Goal: Navigation & Orientation: Find specific page/section

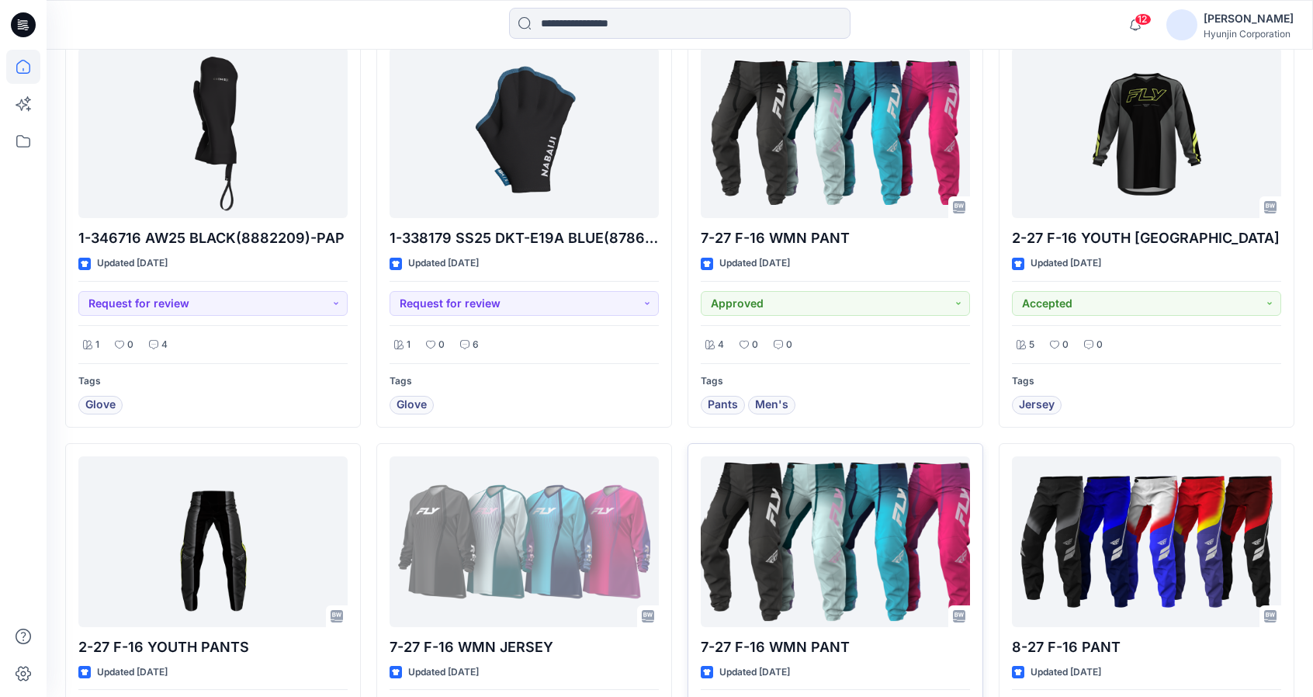
scroll to position [1097, 0]
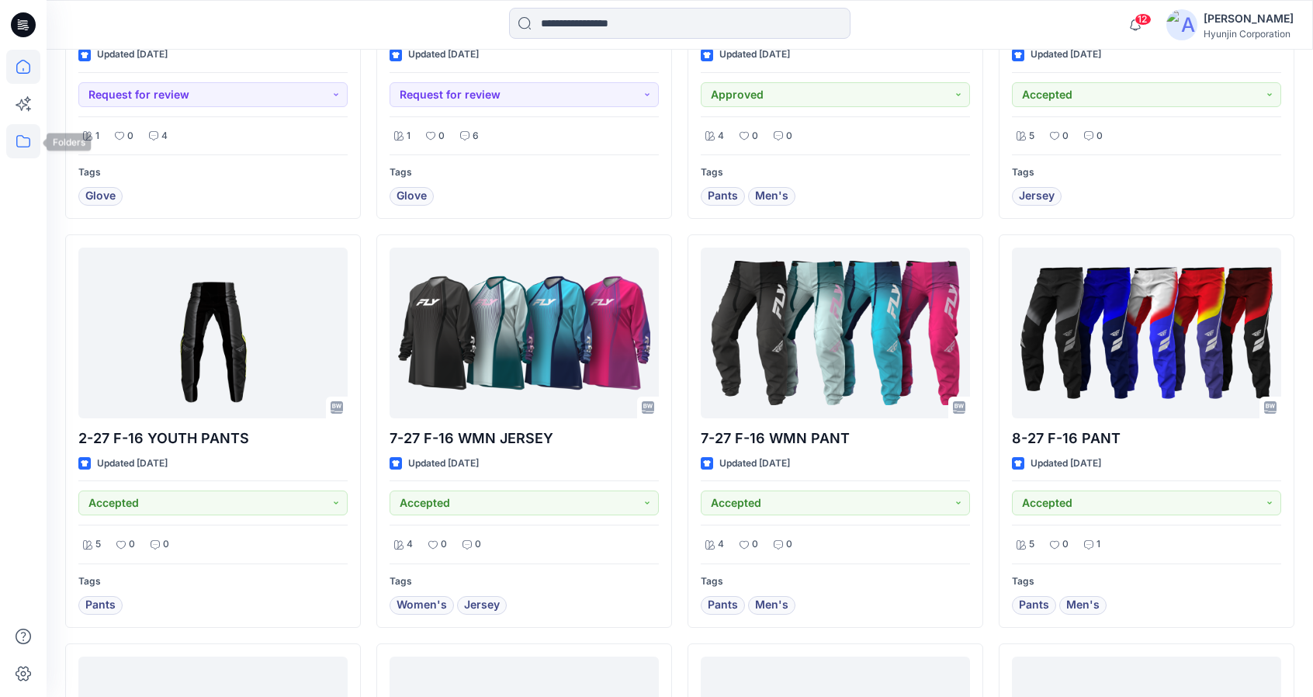
click at [34, 139] on icon at bounding box center [23, 141] width 34 height 34
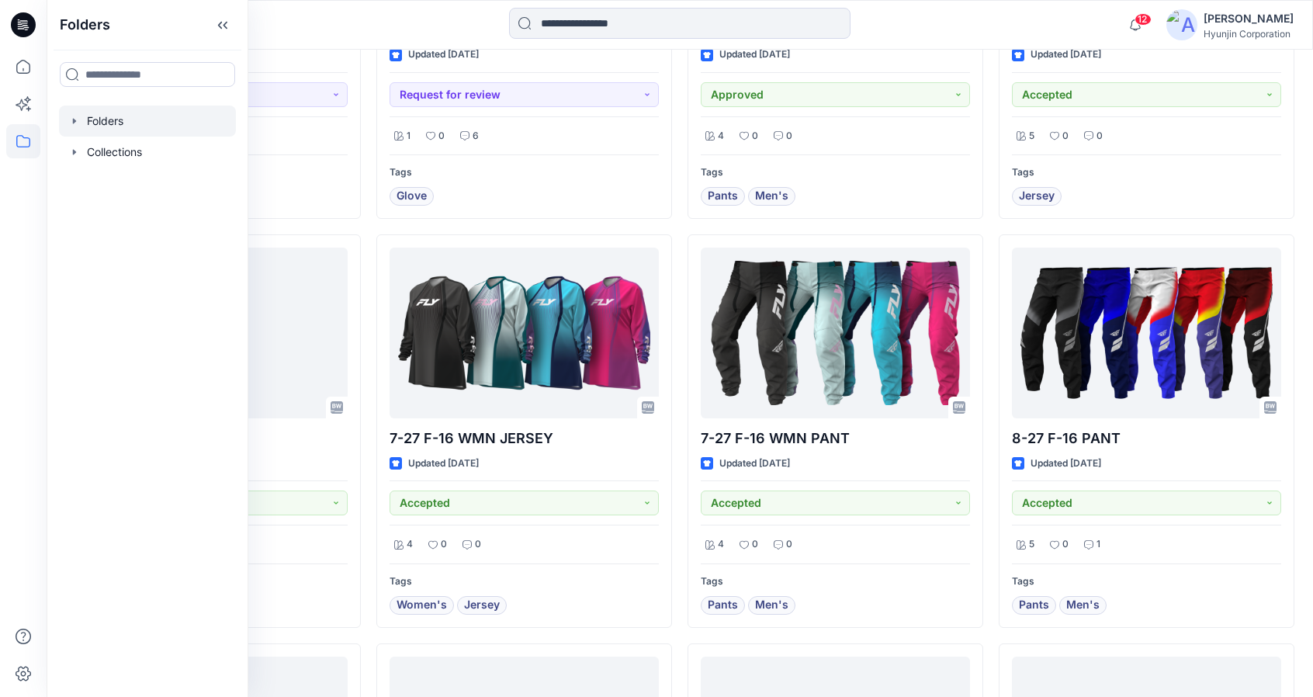
click at [129, 130] on div at bounding box center [147, 121] width 177 height 31
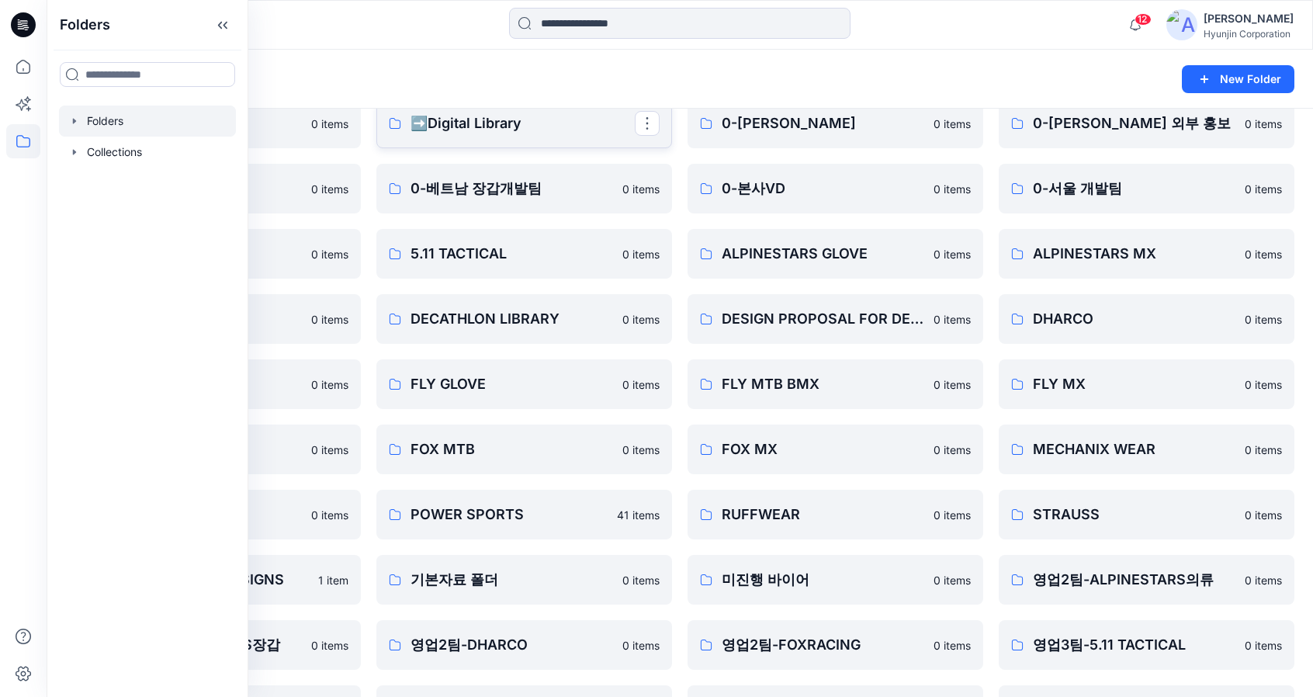
scroll to position [78, 0]
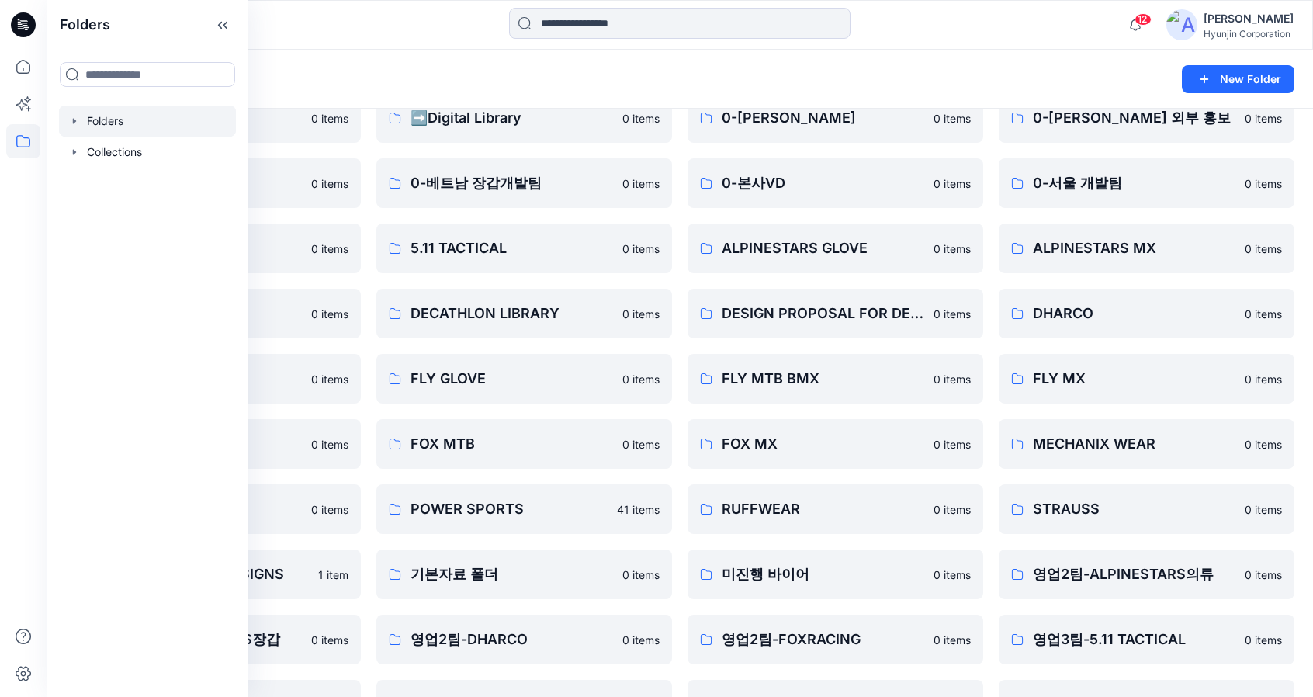
click at [441, 87] on div "Folders" at bounding box center [619, 79] width 1108 height 22
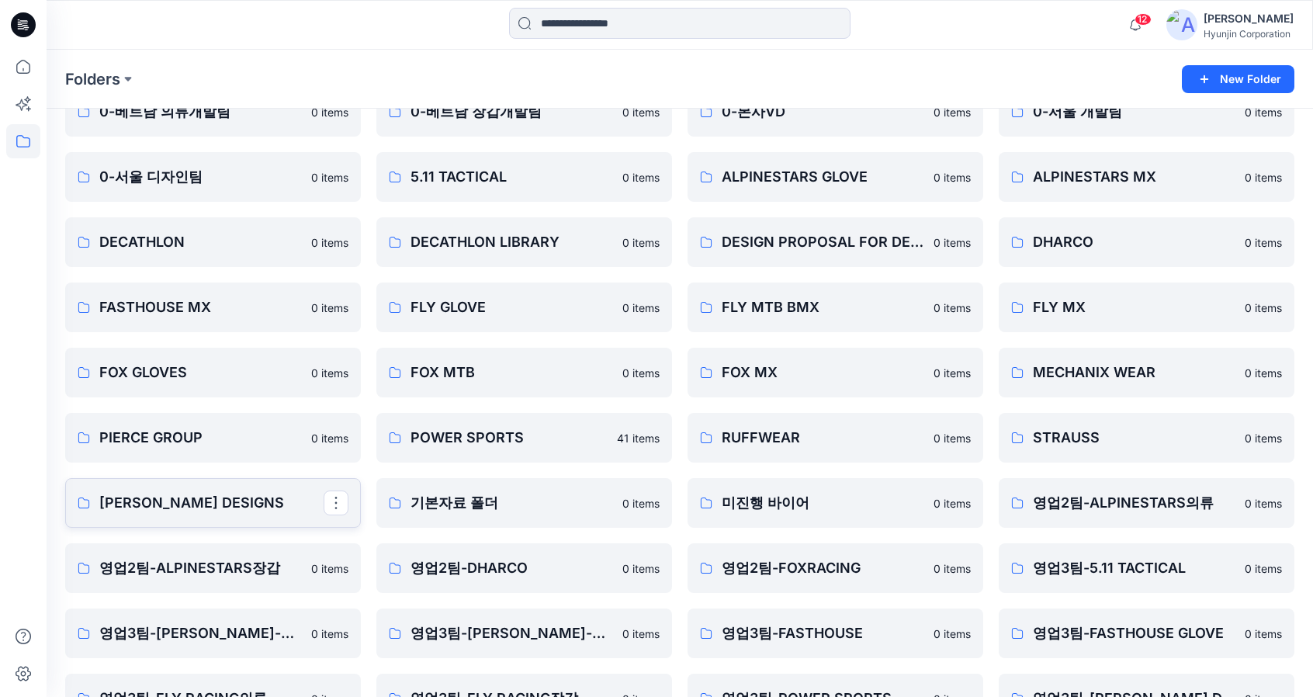
scroll to position [155, 0]
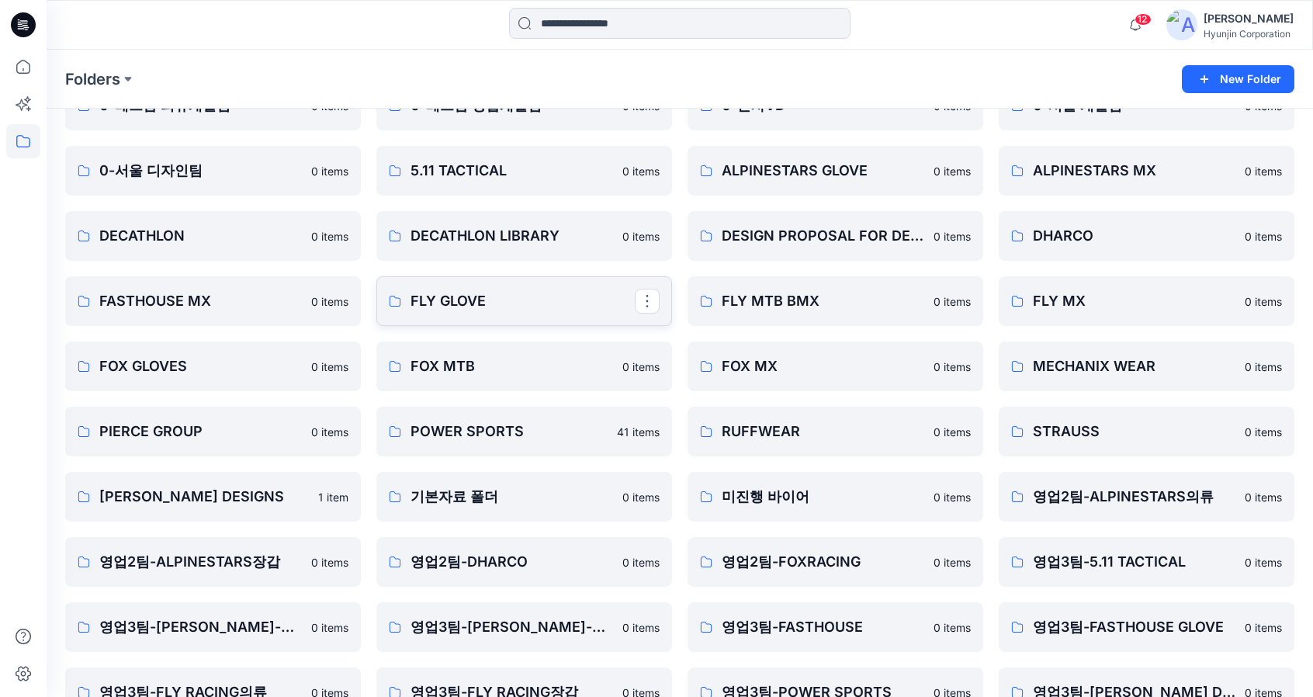
click at [464, 310] on p "FLY GLOVE" at bounding box center [522, 301] width 224 height 22
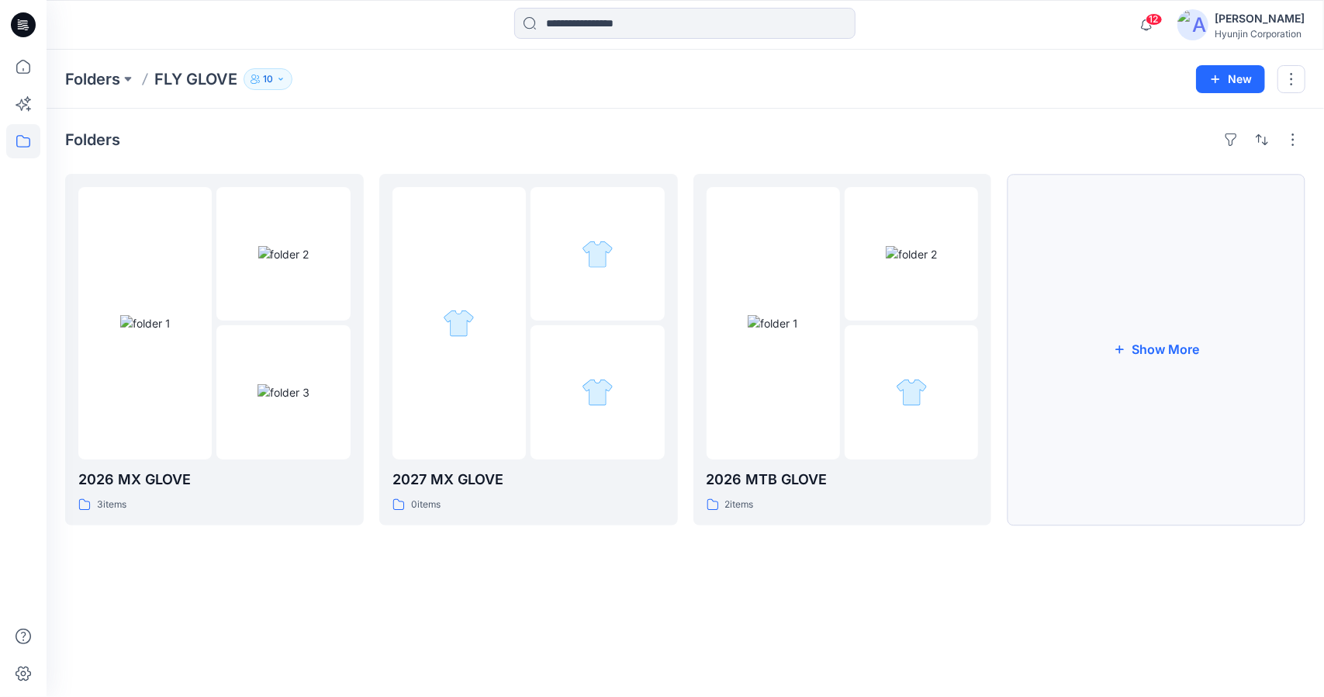
click at [1109, 414] on button "Show More" at bounding box center [1156, 349] width 299 height 351
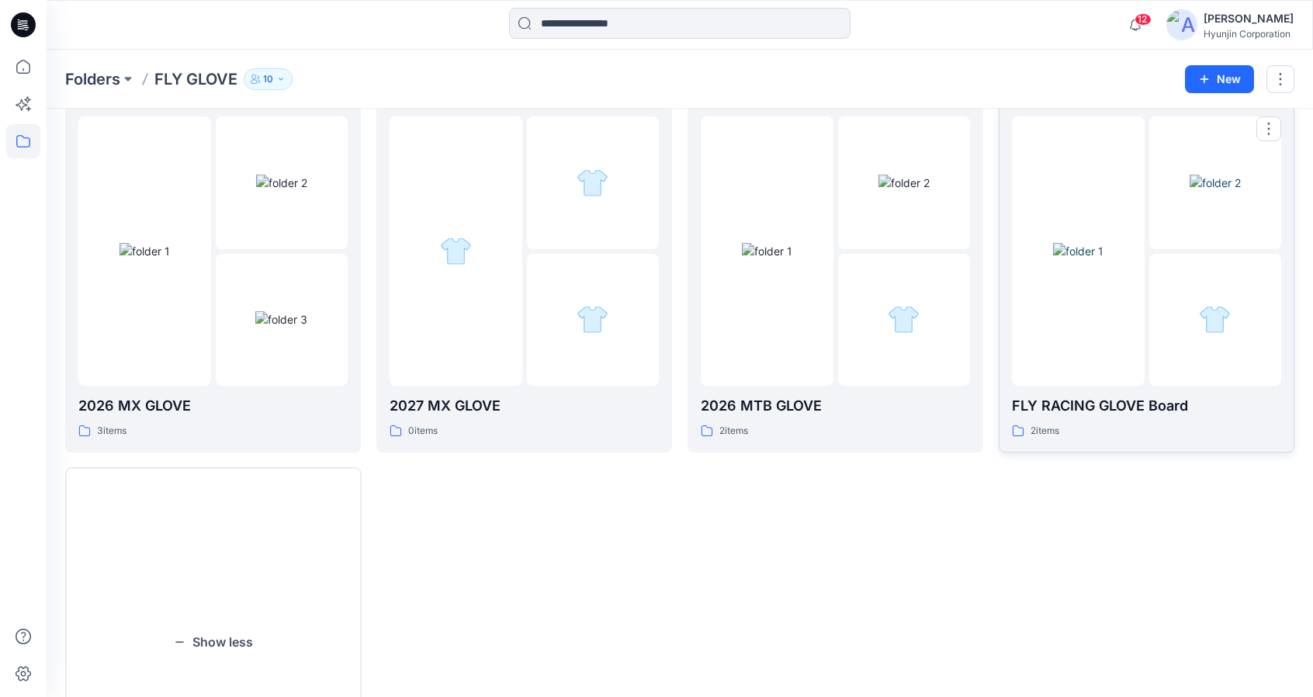
scroll to position [78, 0]
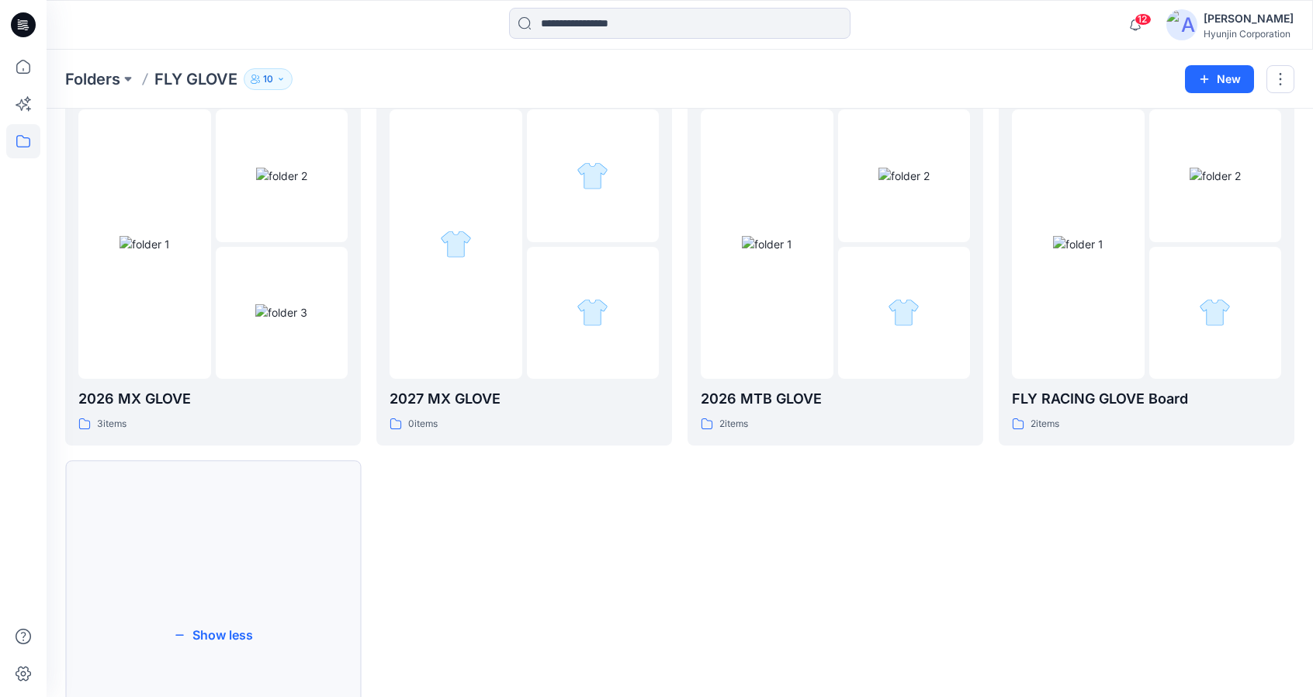
click at [193, 586] on button "Show less" at bounding box center [213, 635] width 296 height 349
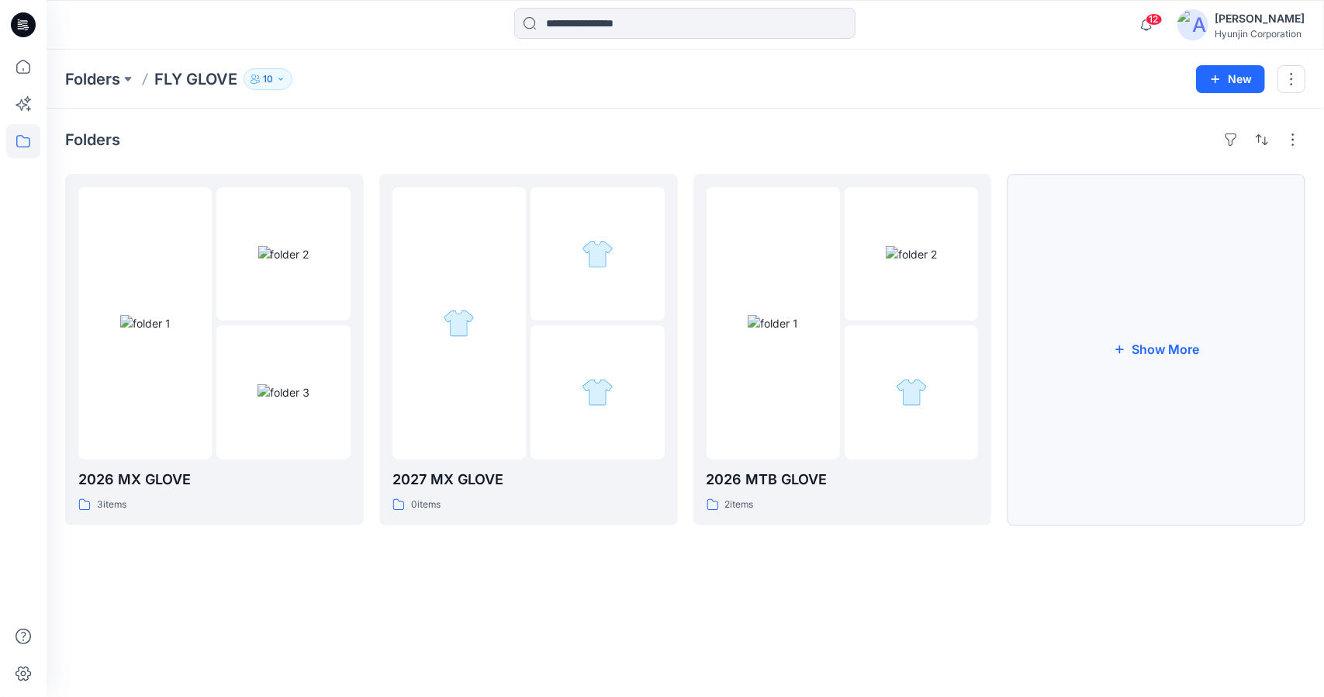
click at [1030, 389] on button "Show More" at bounding box center [1156, 349] width 299 height 351
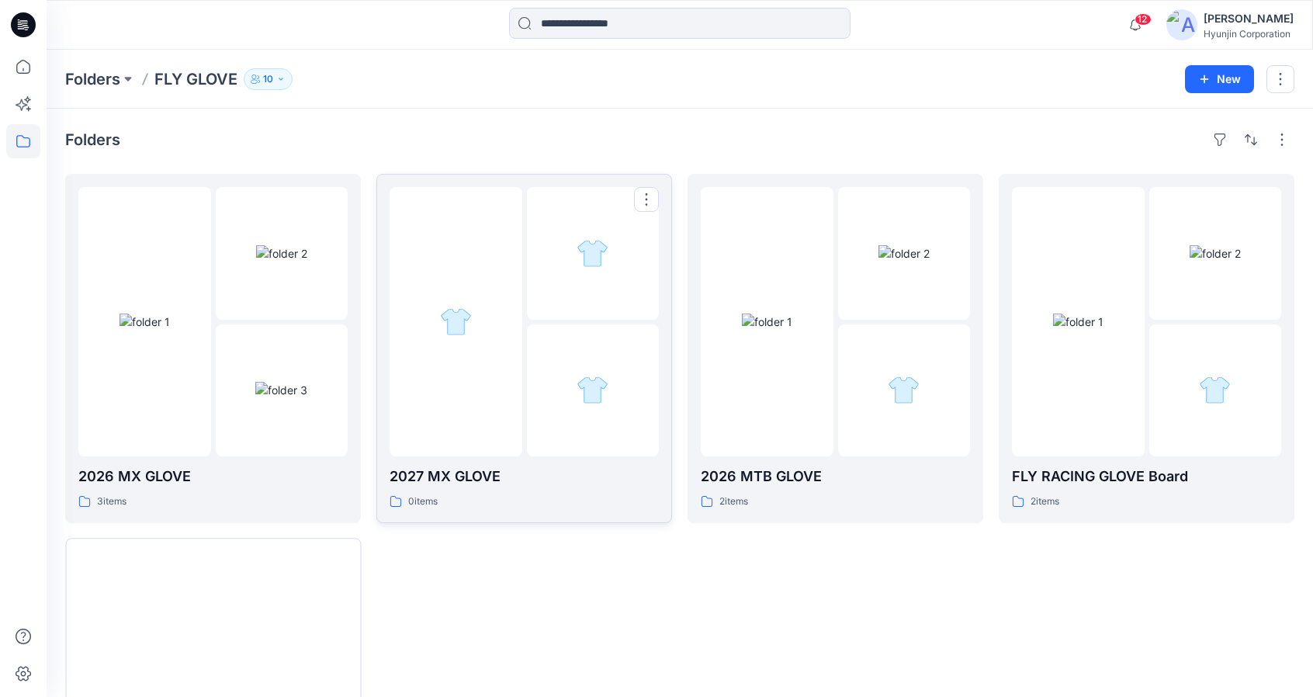
click at [568, 427] on div at bounding box center [593, 390] width 133 height 133
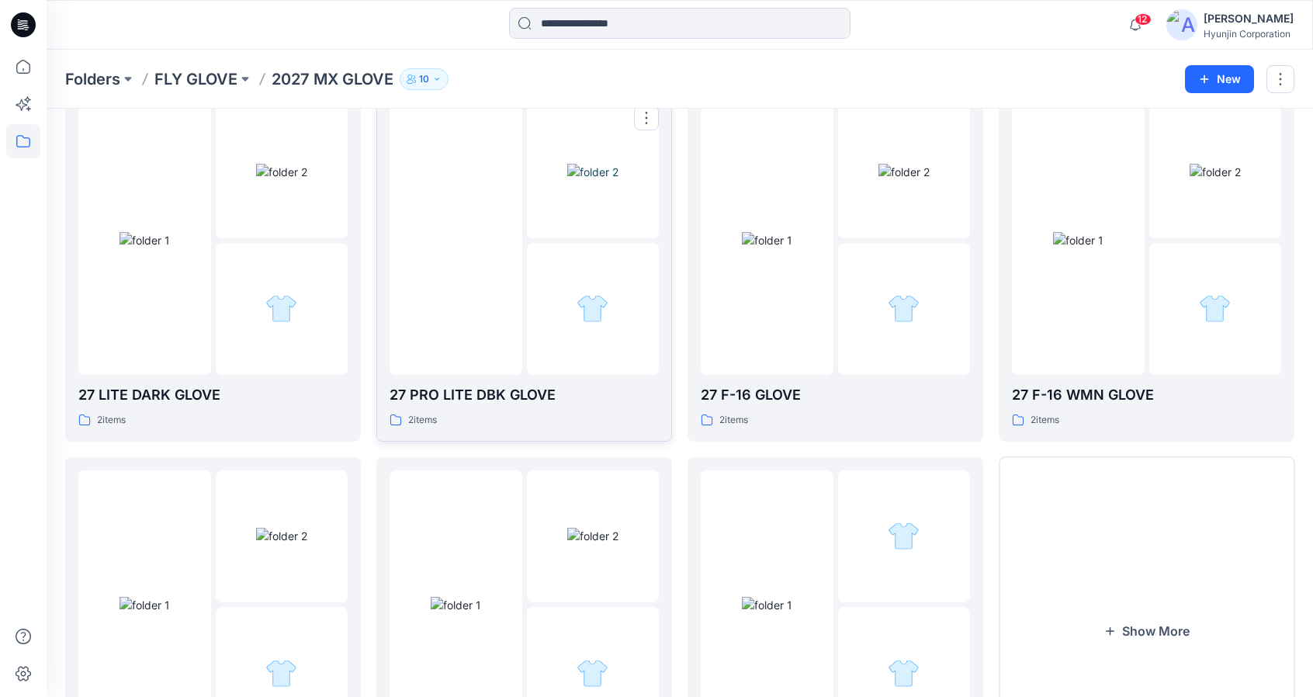
scroll to position [78, 0]
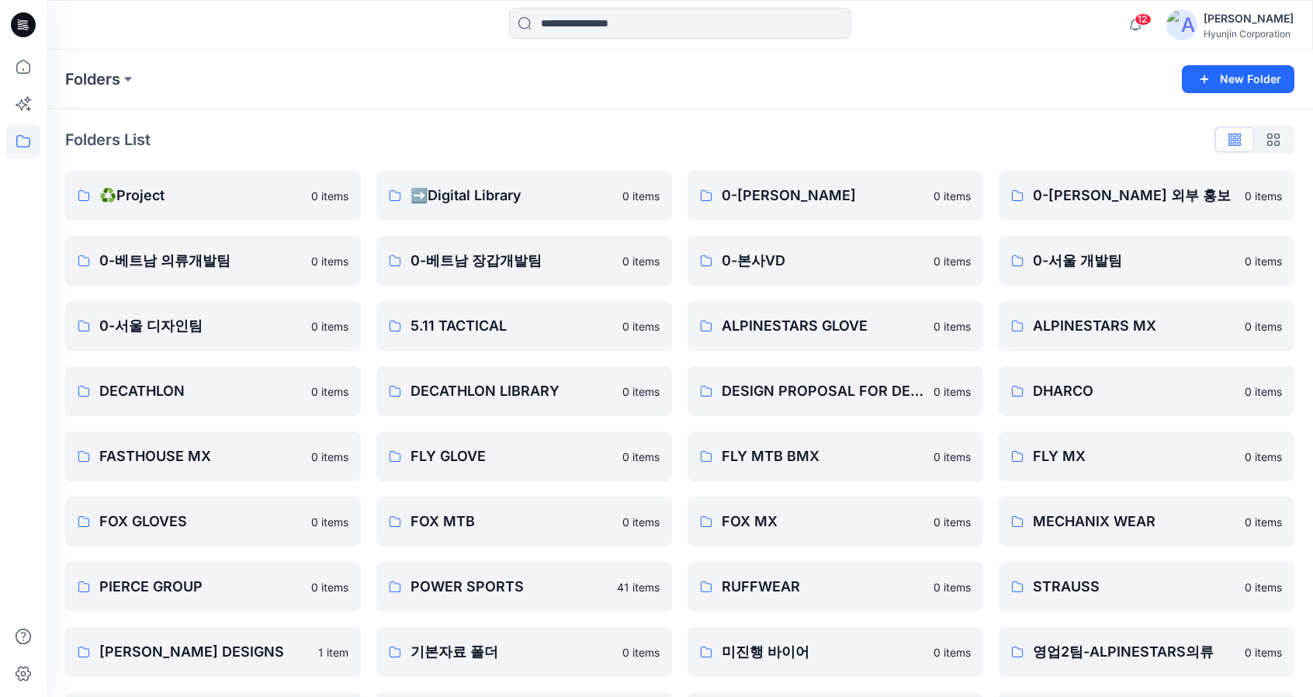
scroll to position [155, 0]
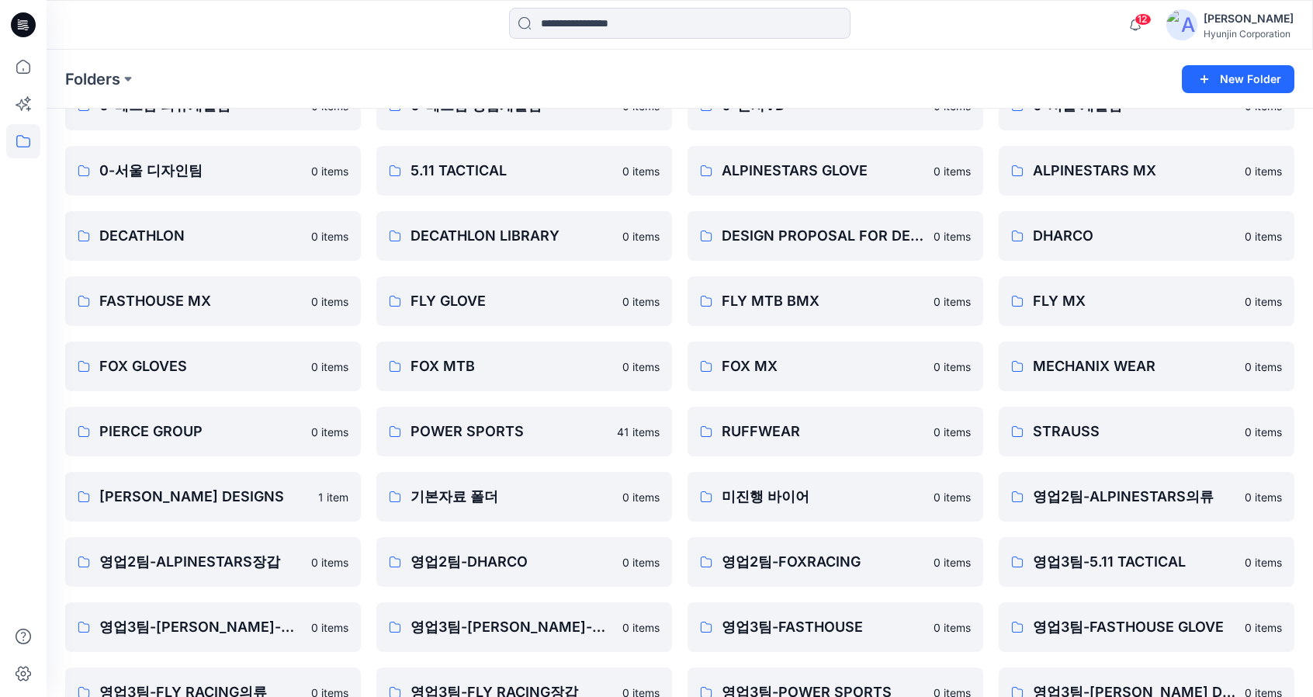
click at [9, 24] on div at bounding box center [23, 25] width 50 height 50
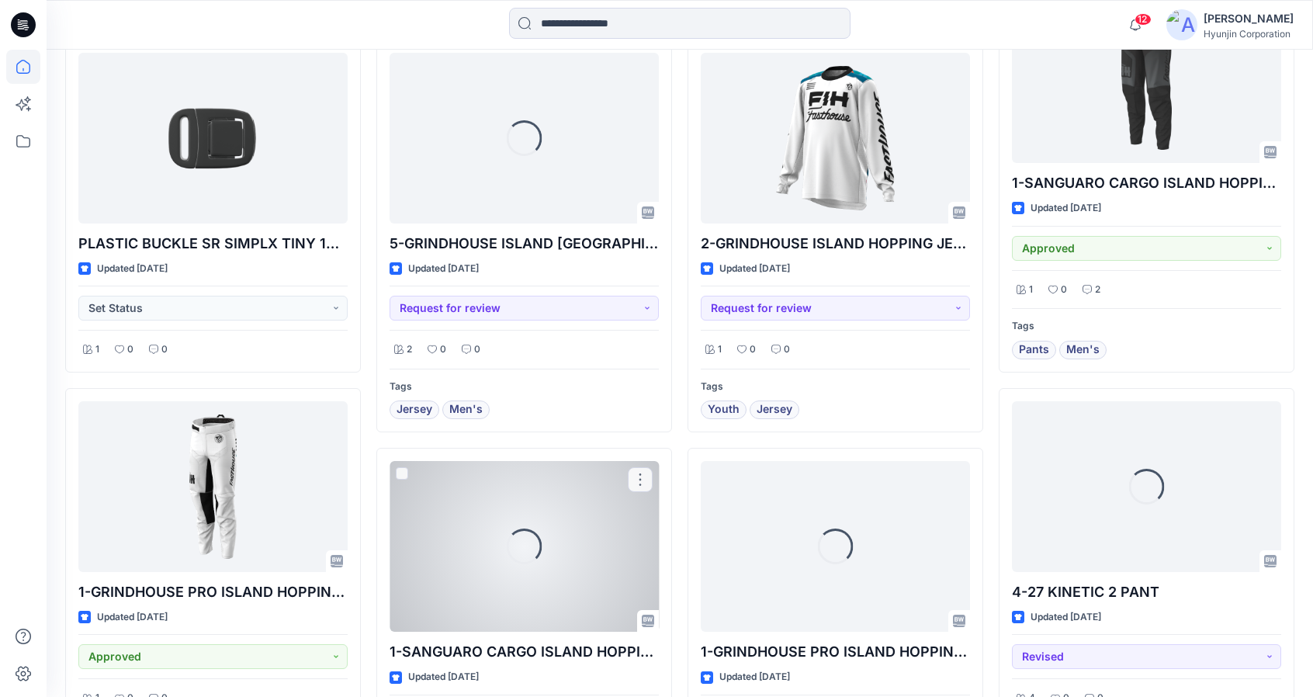
scroll to position [4162, 0]
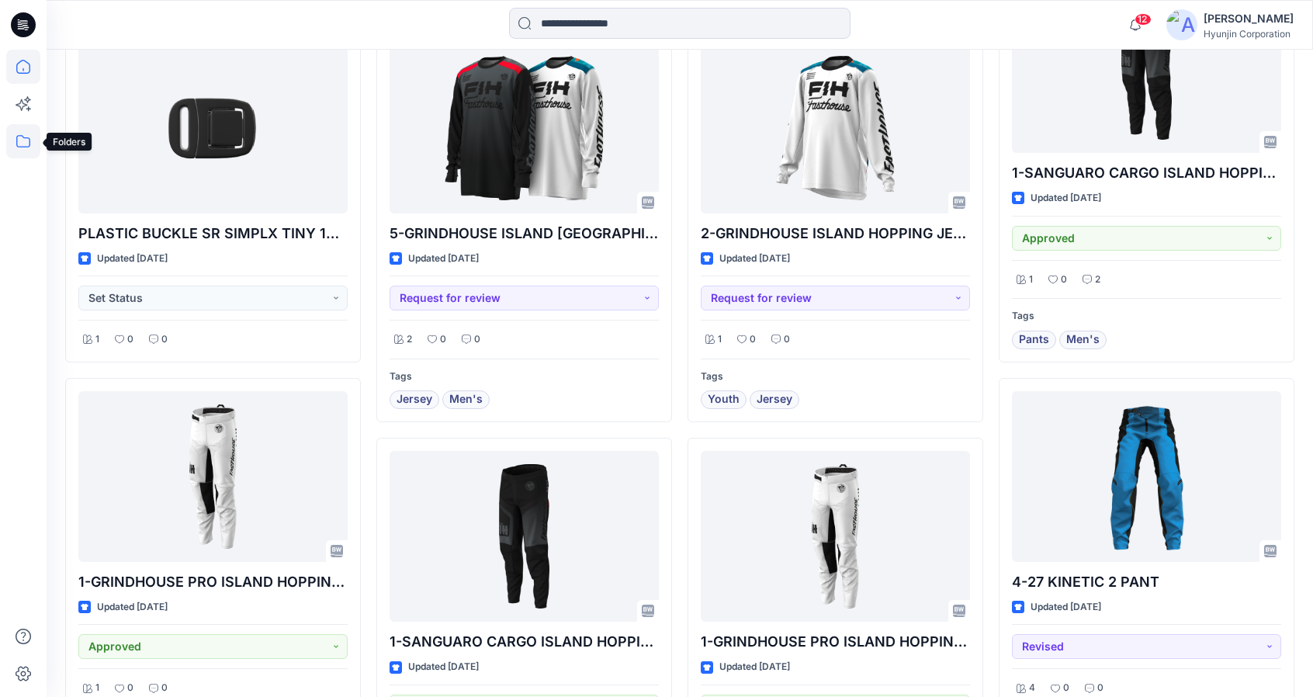
click at [15, 153] on icon at bounding box center [23, 141] width 34 height 34
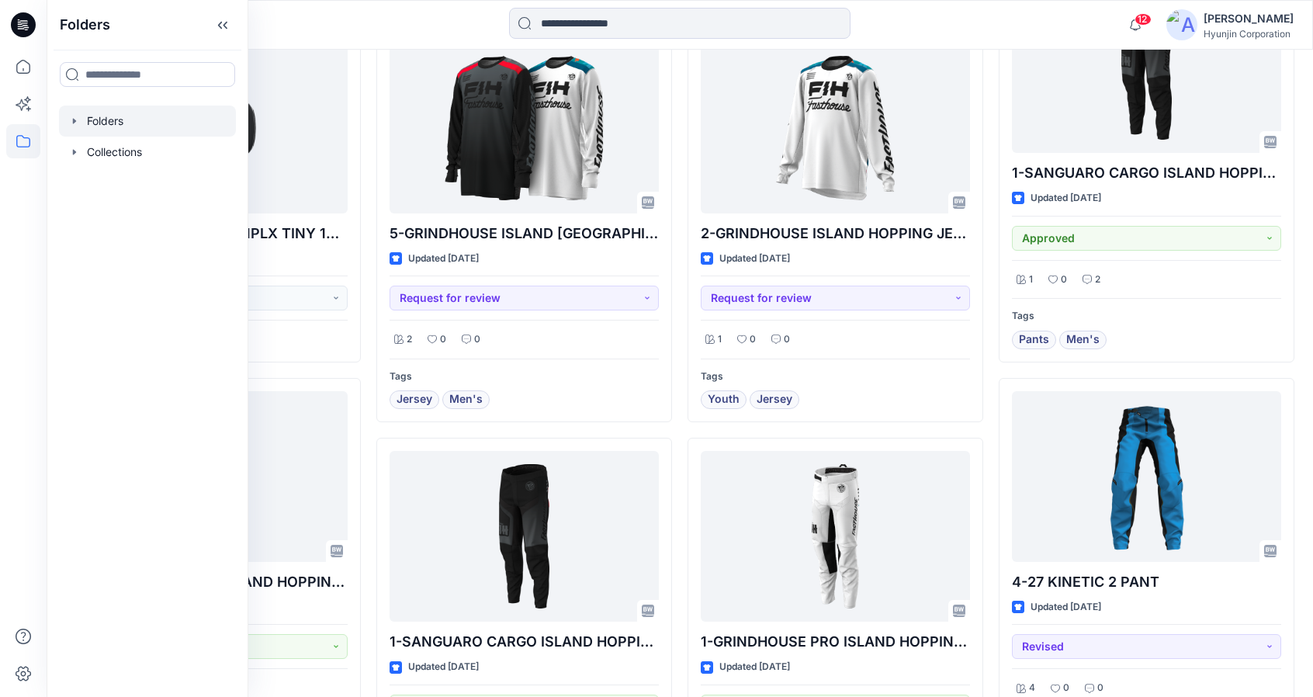
click at [78, 125] on icon "button" at bounding box center [74, 121] width 12 height 12
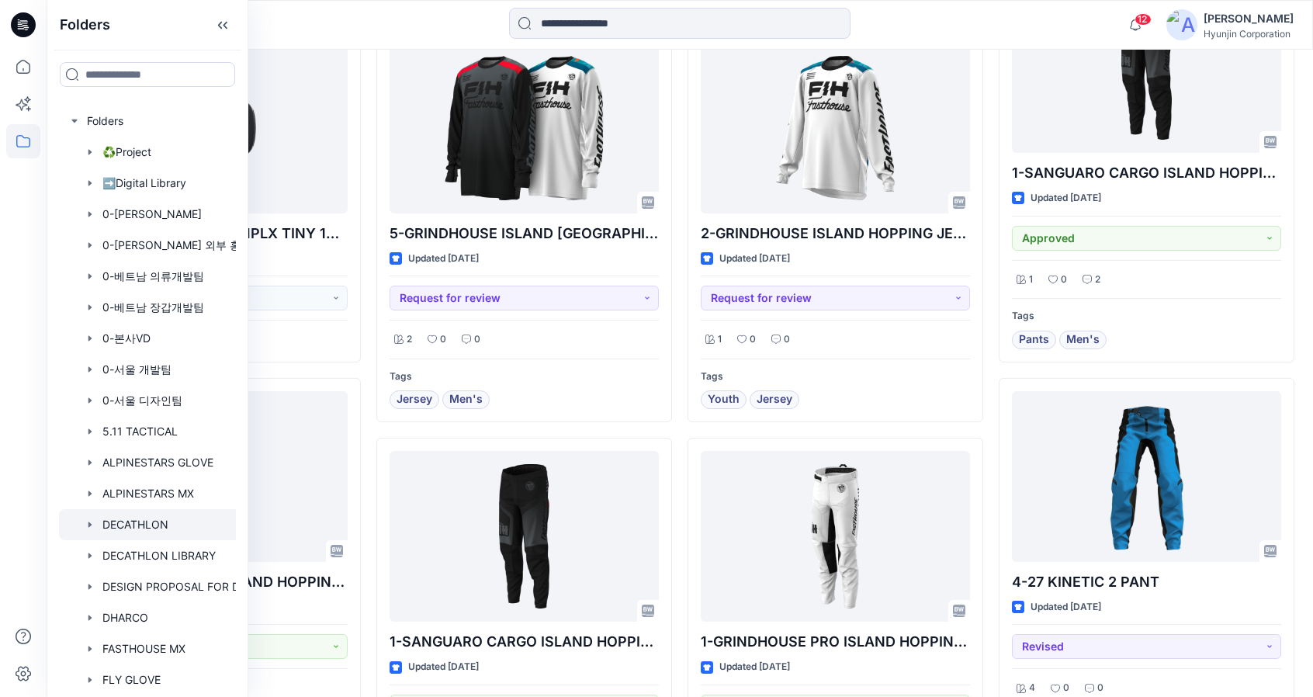
click at [150, 531] on div at bounding box center [167, 524] width 217 height 31
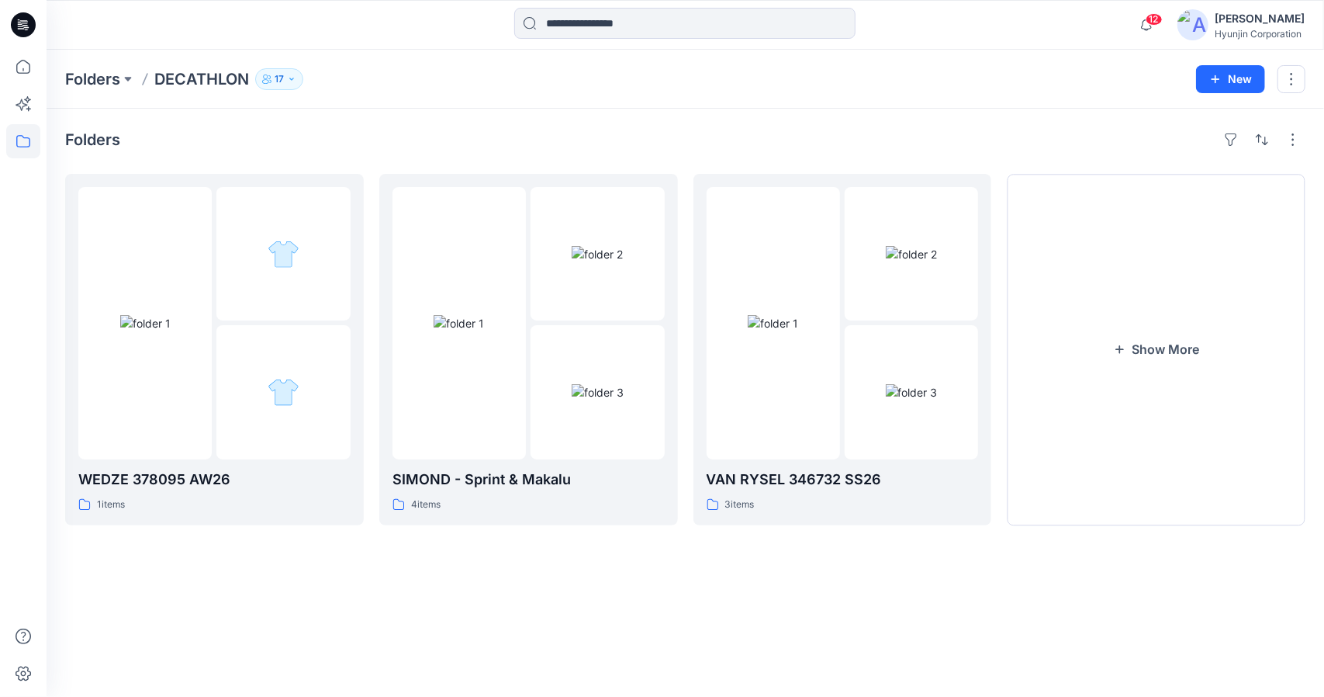
drag, startPoint x: 1124, startPoint y: 421, endPoint x: 43, endPoint y: 41, distance: 1145.6
click at [147, 99] on div "Folders DECATHLON 17 New Folders WEDZE 378095 AW26 1 items SIMOND - Sprint & Ma…" at bounding box center [686, 373] width 1278 height 647
click at [16, 21] on icon at bounding box center [23, 24] width 25 height 25
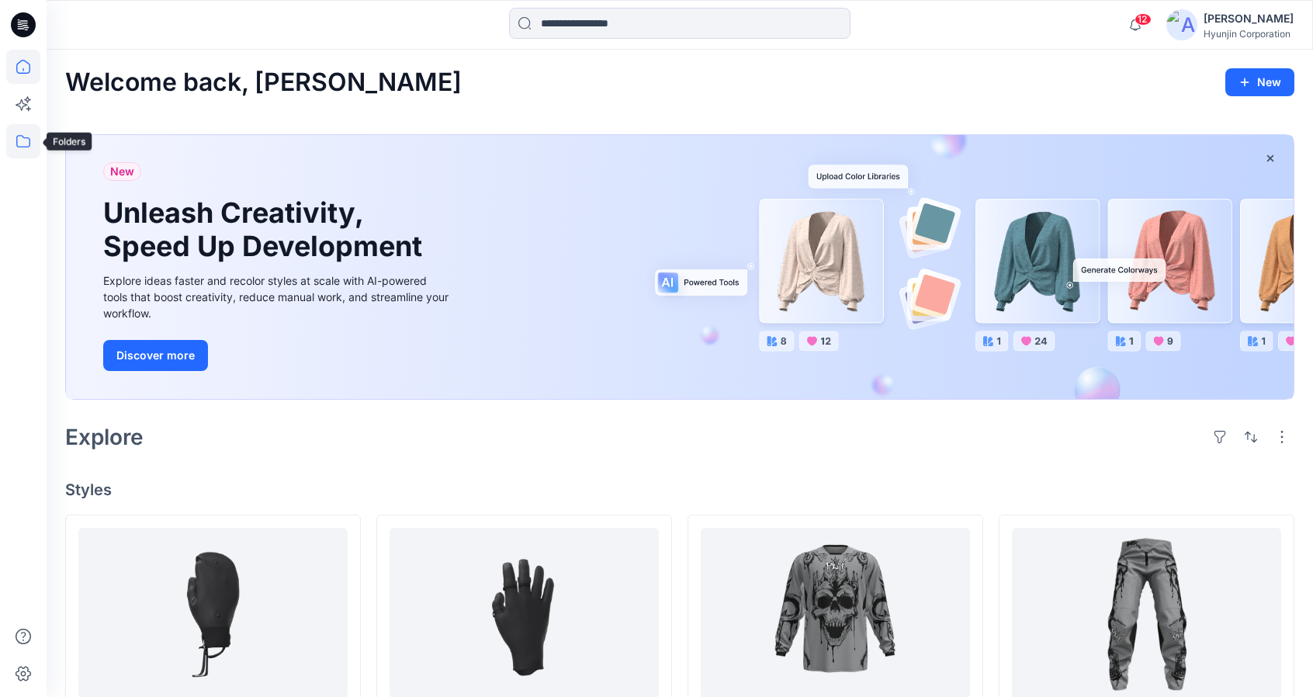
click at [28, 137] on icon at bounding box center [23, 141] width 14 height 12
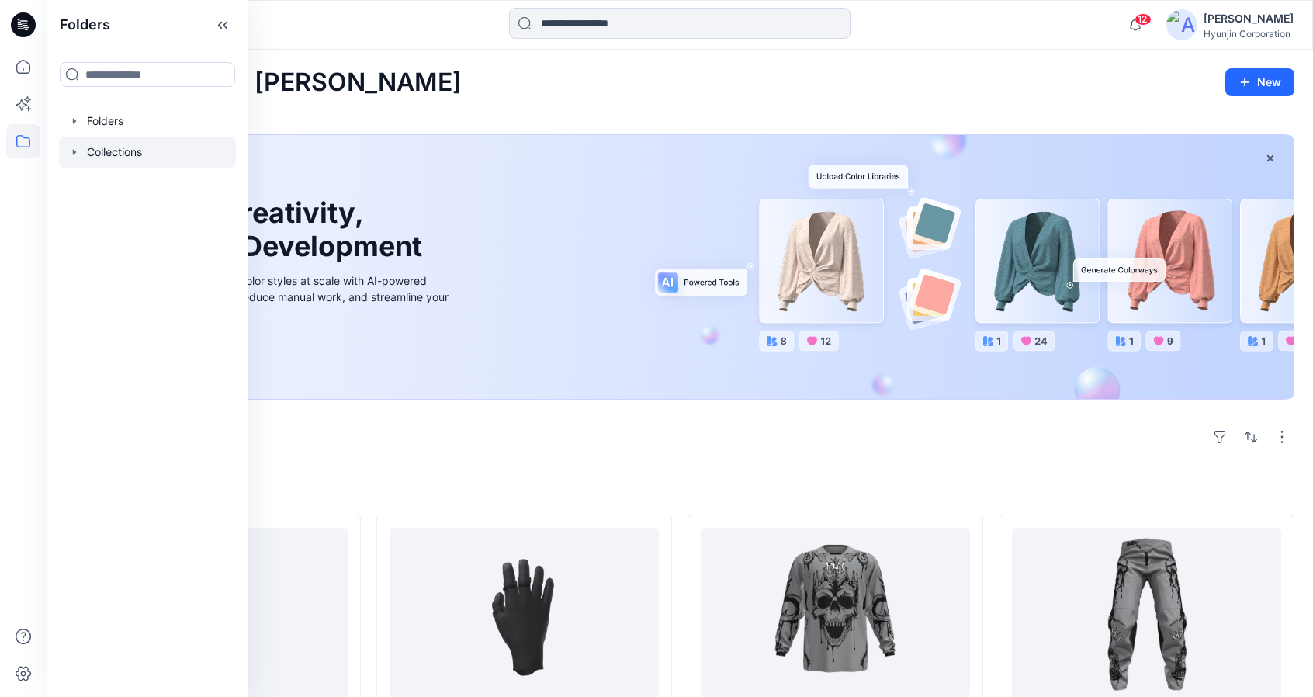
click at [72, 150] on icon "button" at bounding box center [74, 152] width 12 height 12
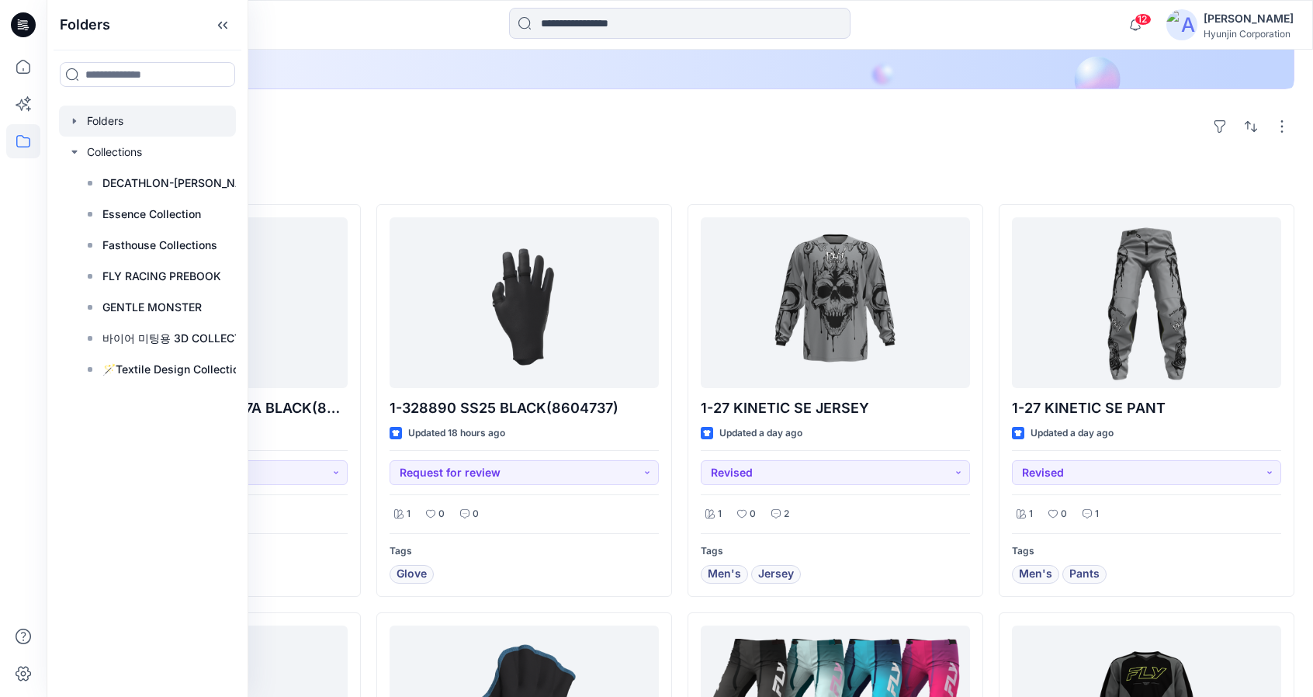
click at [114, 131] on div at bounding box center [147, 121] width 177 height 31
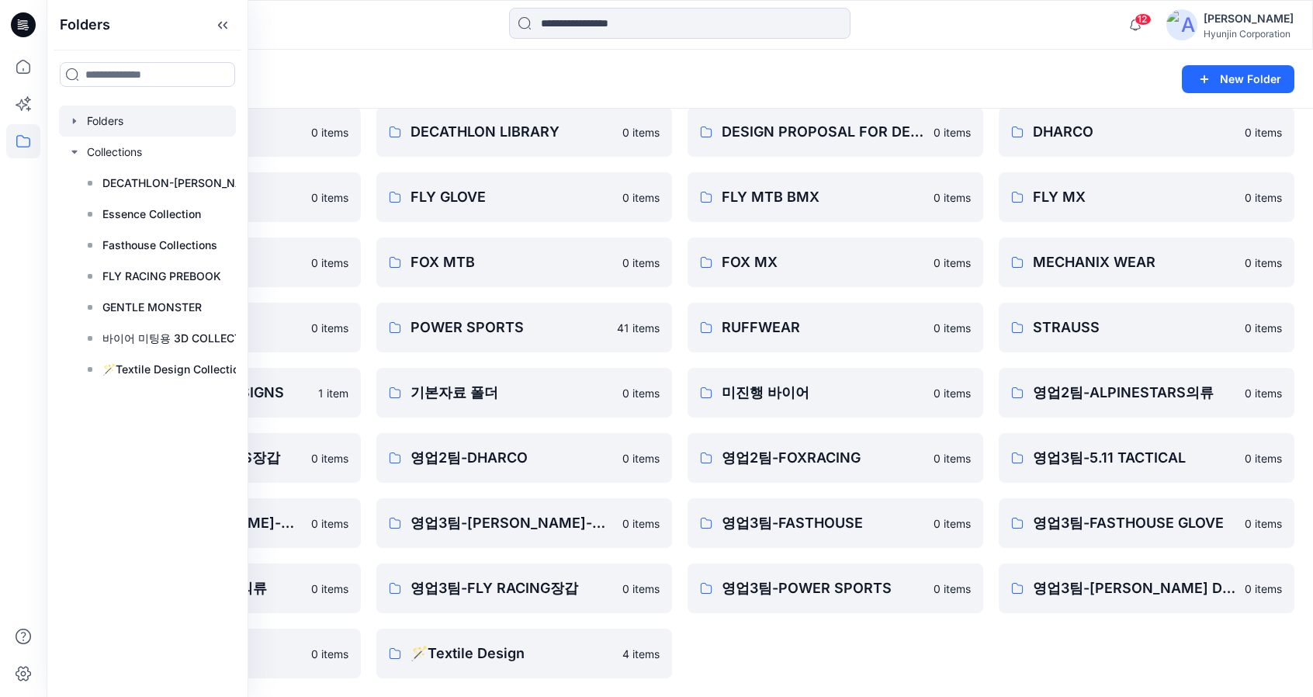
scroll to position [259, 0]
click at [180, 334] on p "바이어 미팅용 3D COLLECTIONS" at bounding box center [184, 338] width 164 height 19
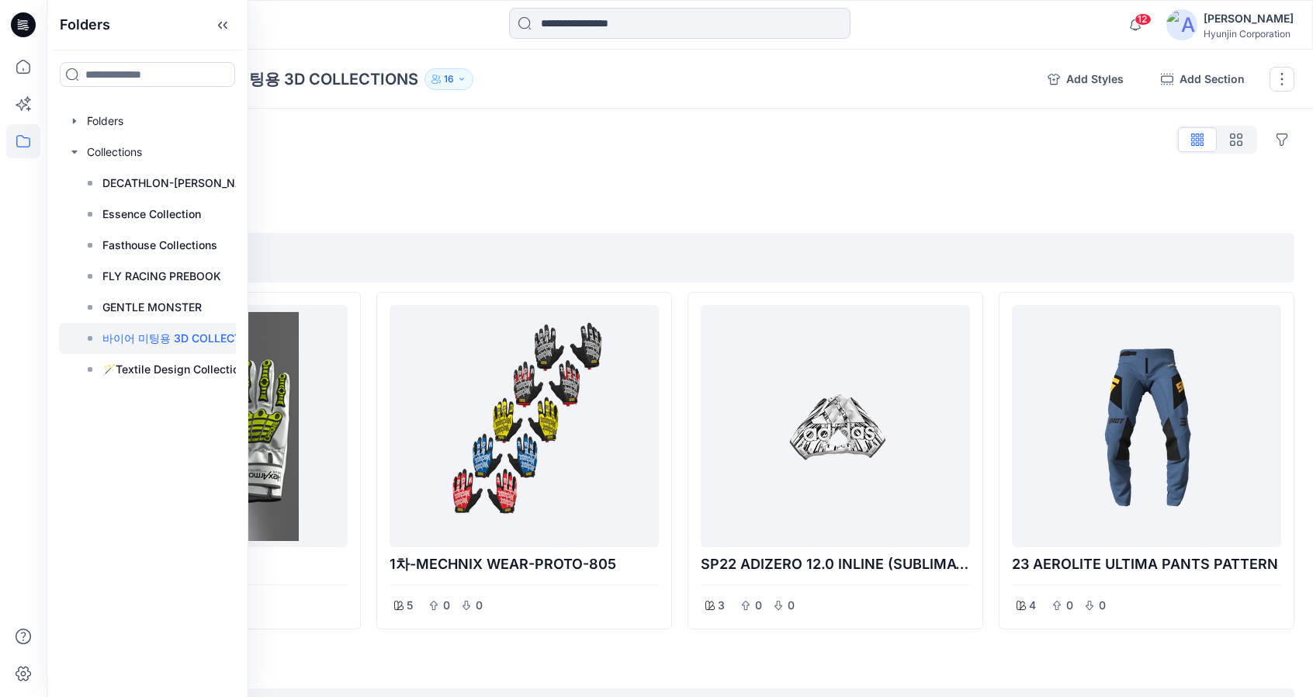
click at [689, 168] on div at bounding box center [679, 174] width 1229 height 12
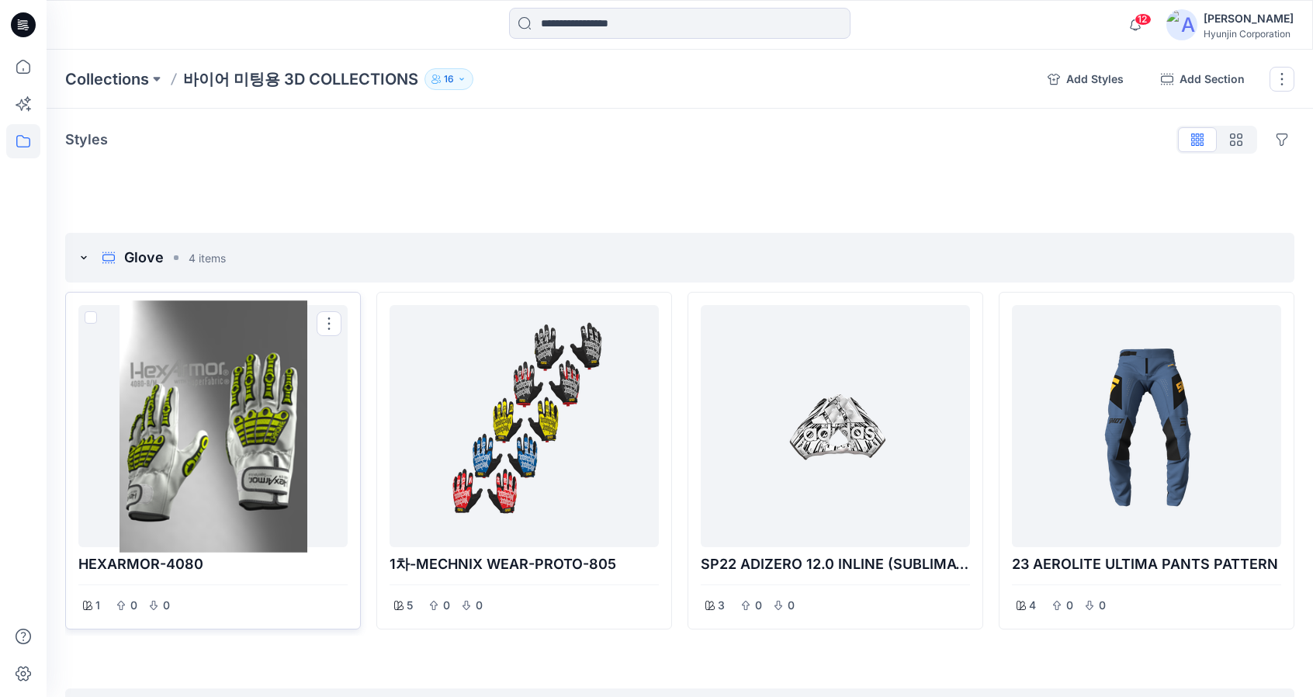
click at [202, 424] on div at bounding box center [213, 426] width 257 height 230
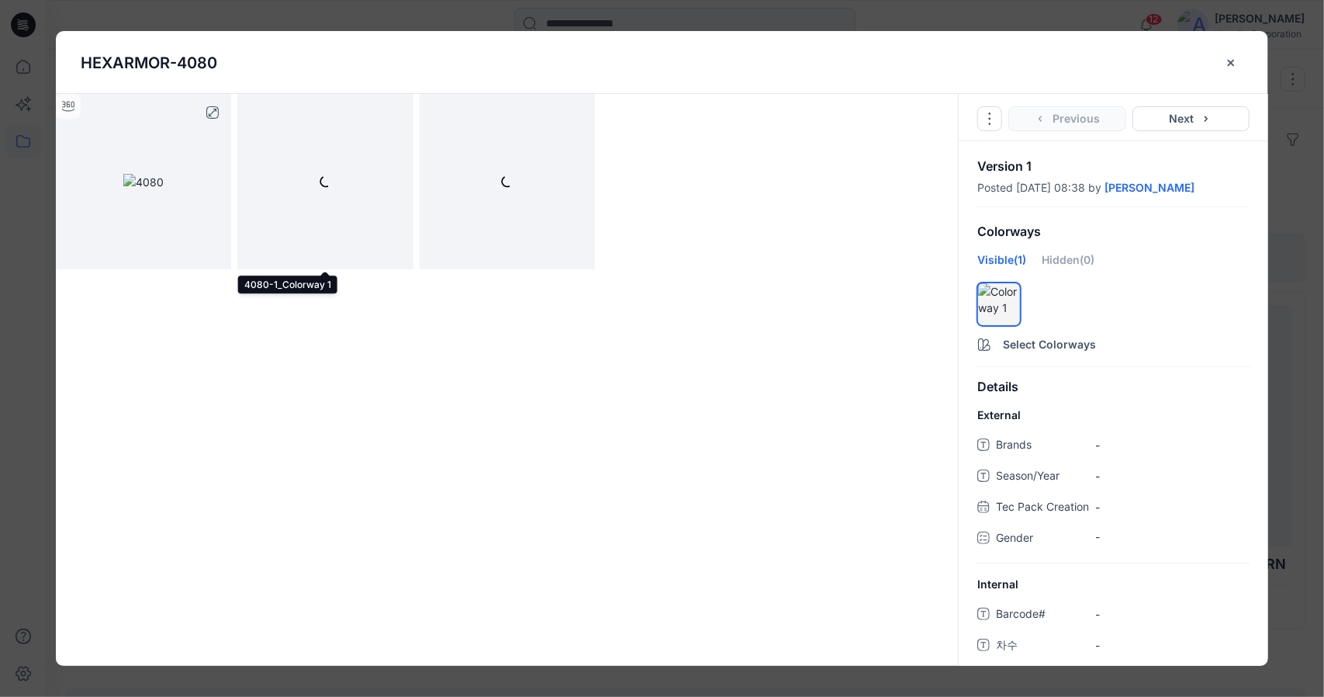
click at [164, 190] on img at bounding box center [143, 182] width 40 height 16
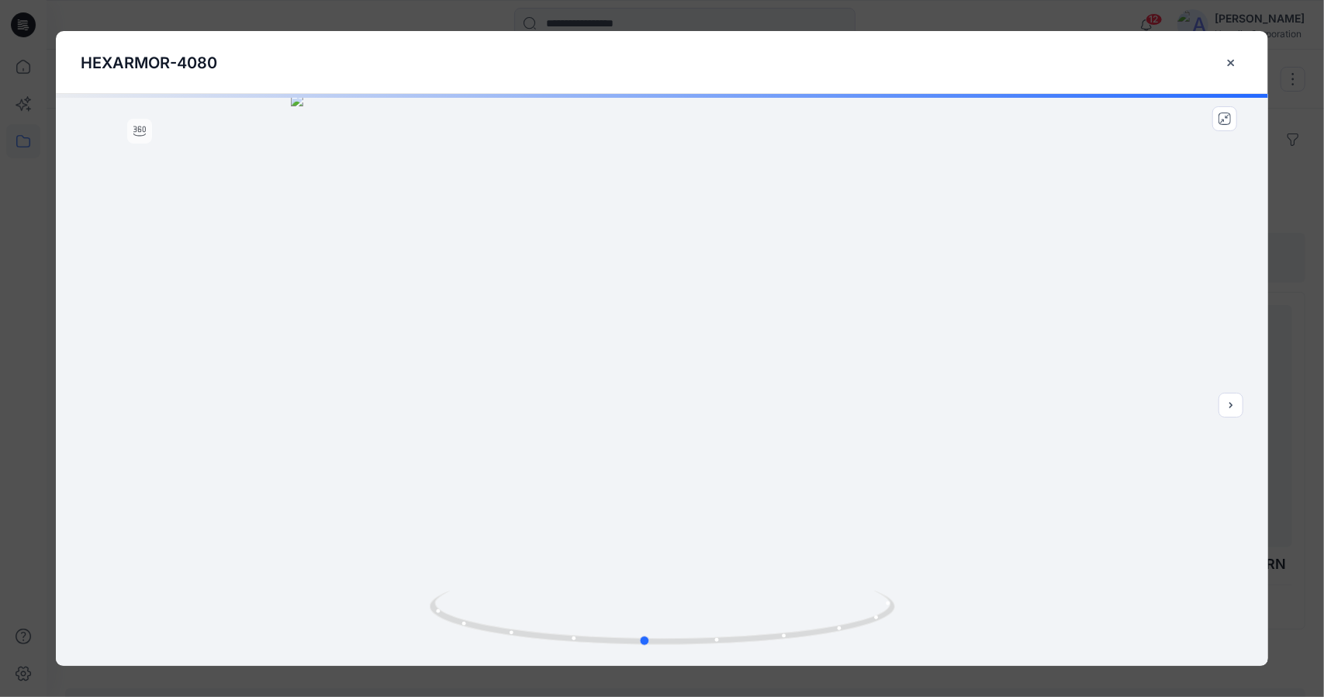
drag, startPoint x: 793, startPoint y: 580, endPoint x: 780, endPoint y: 582, distance: 13.3
click at [780, 582] on div at bounding box center [662, 380] width 1213 height 572
click at [1235, 63] on icon "close-btn" at bounding box center [1231, 63] width 12 height 12
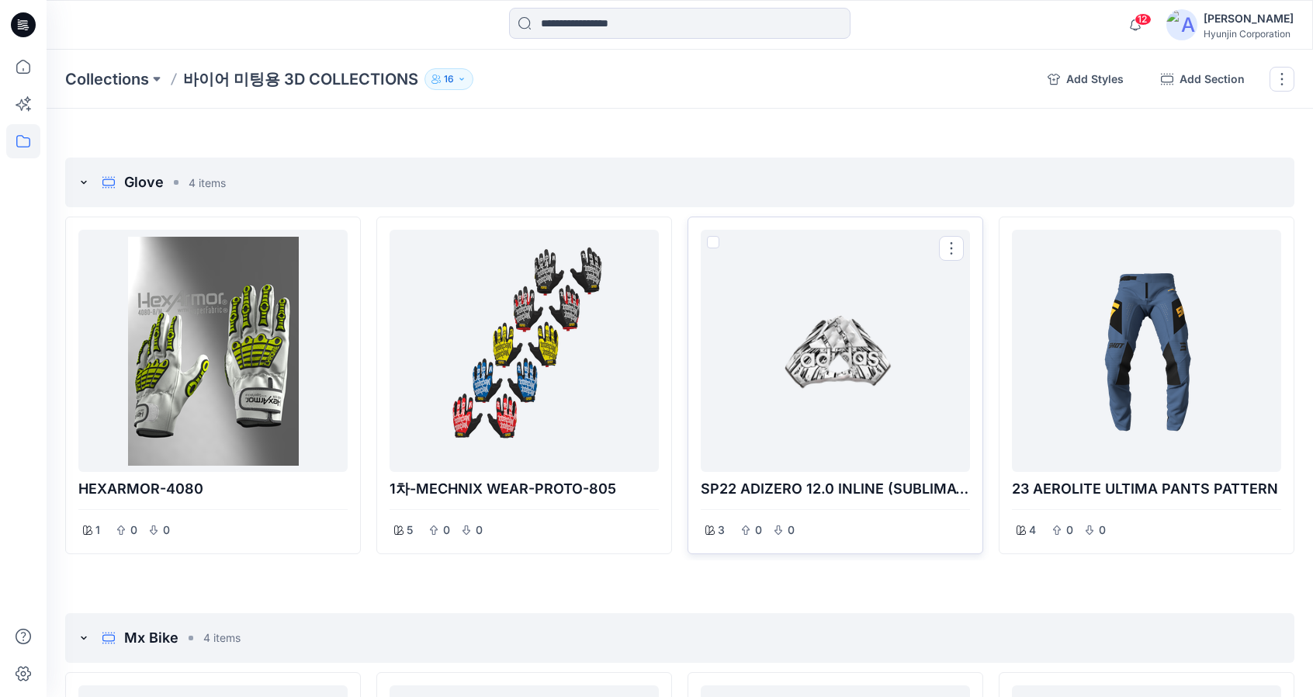
scroll to position [78, 0]
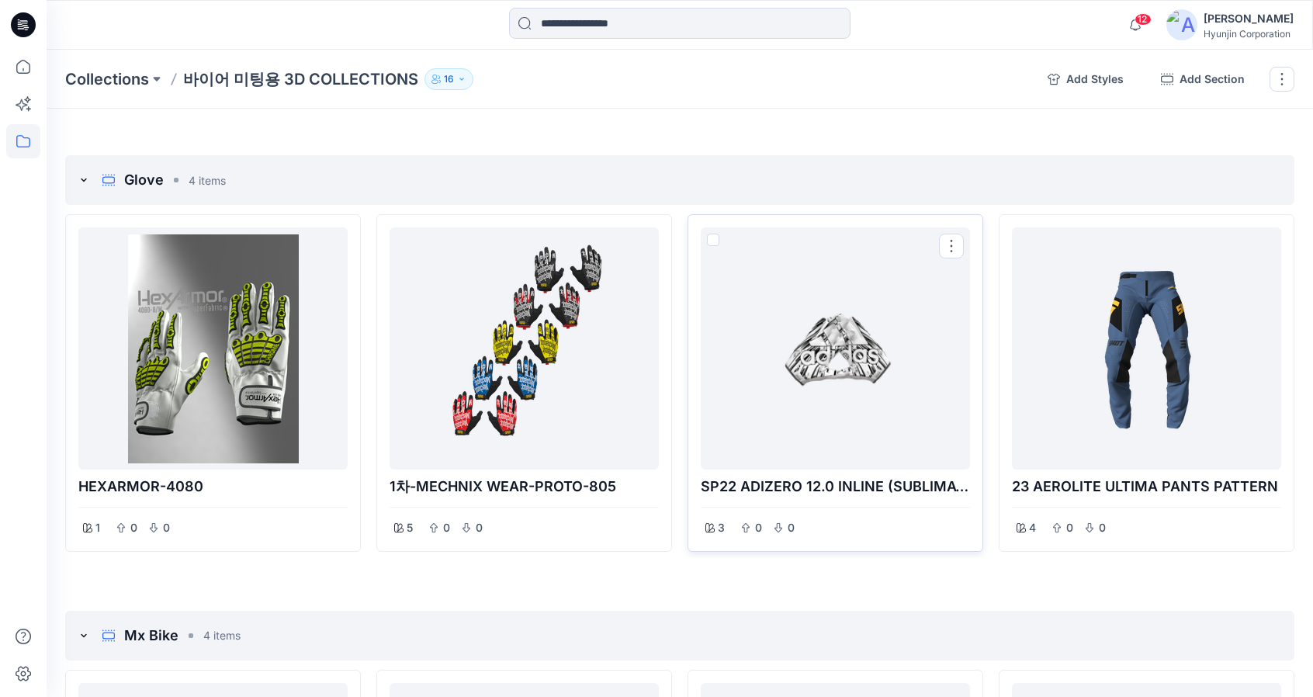
click at [860, 384] on div at bounding box center [835, 349] width 257 height 230
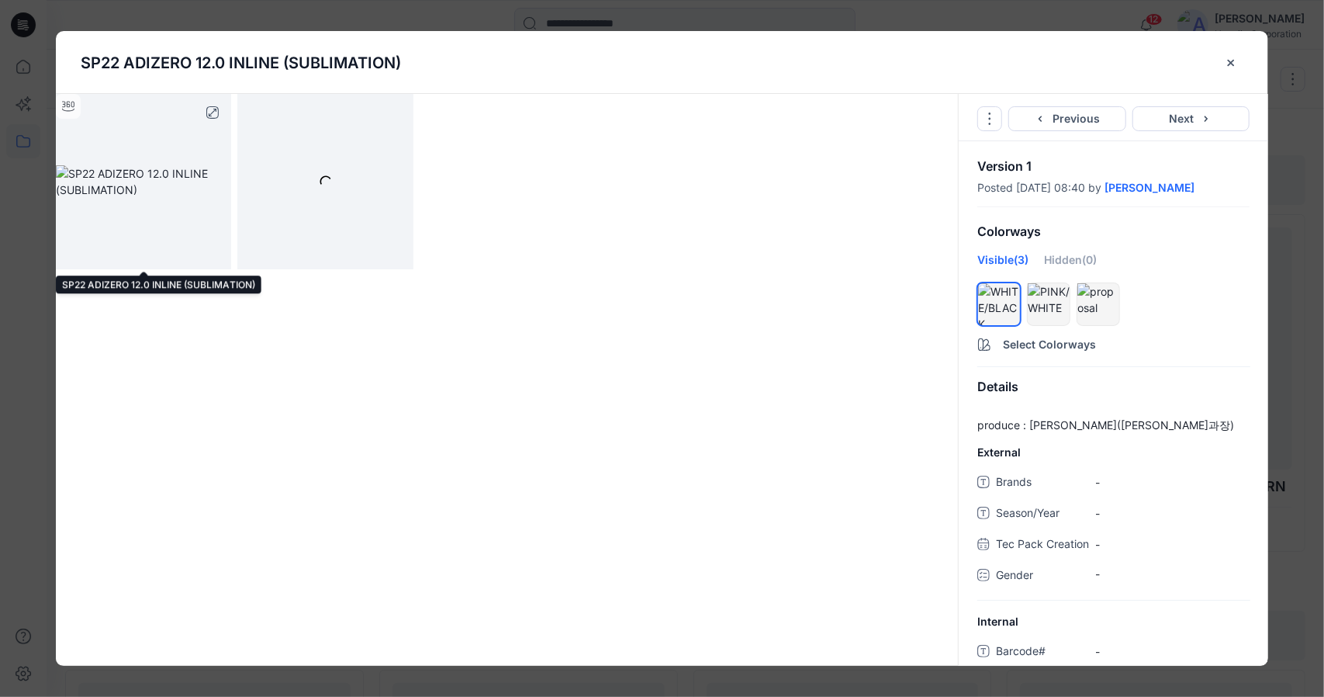
click at [149, 198] on img at bounding box center [143, 181] width 175 height 33
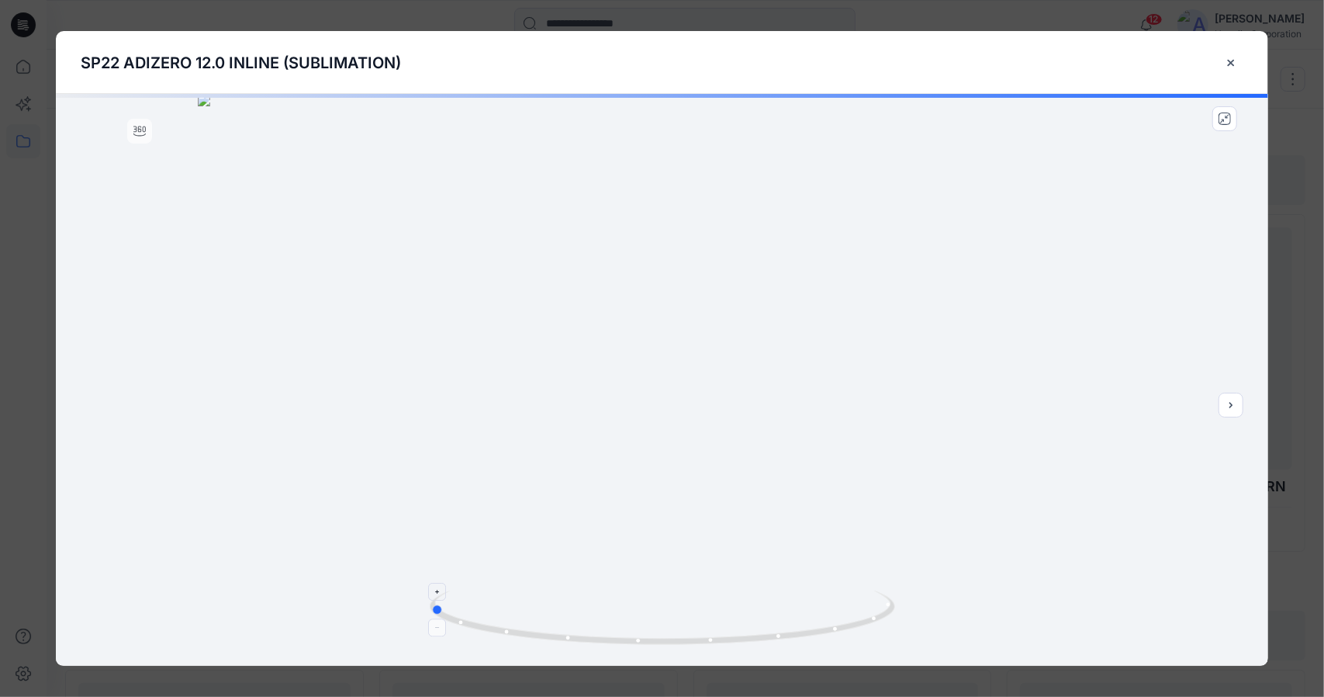
drag, startPoint x: 728, startPoint y: 628, endPoint x: 503, endPoint y: 611, distance: 225.6
click at [503, 611] on icon at bounding box center [664, 619] width 469 height 58
click at [1230, 64] on icon "close-btn" at bounding box center [1231, 62] width 6 height 6
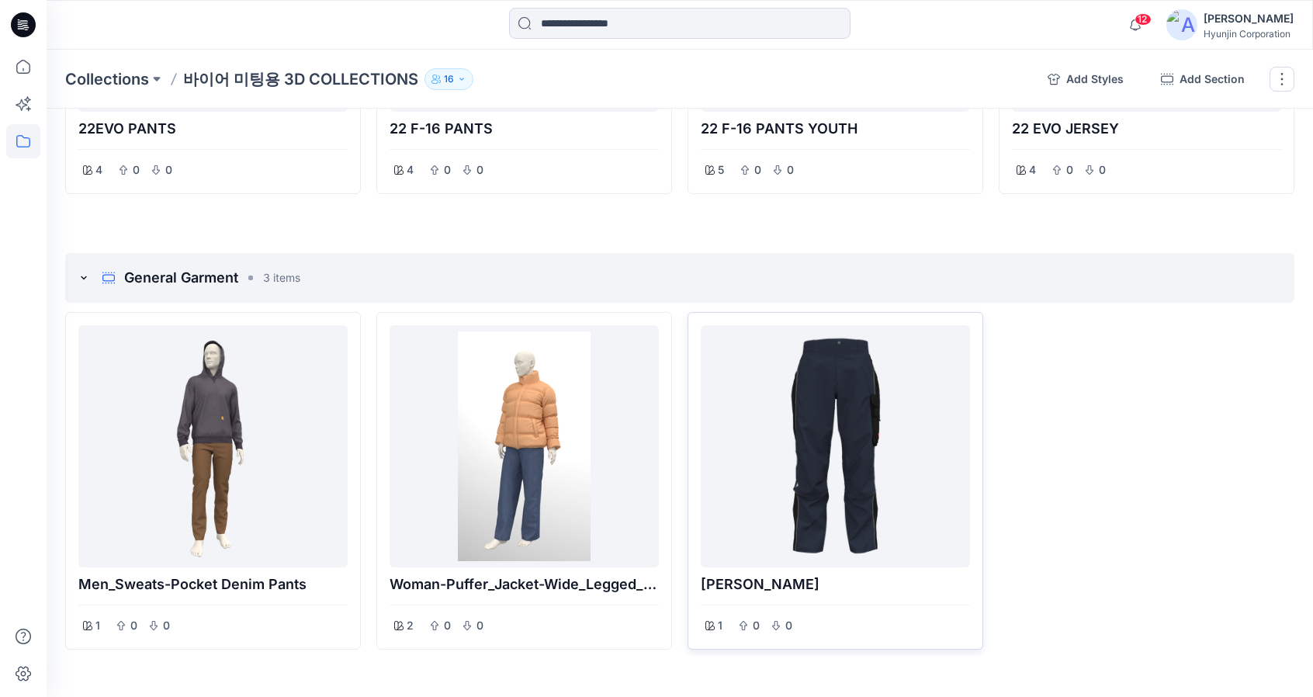
scroll to position [919, 0]
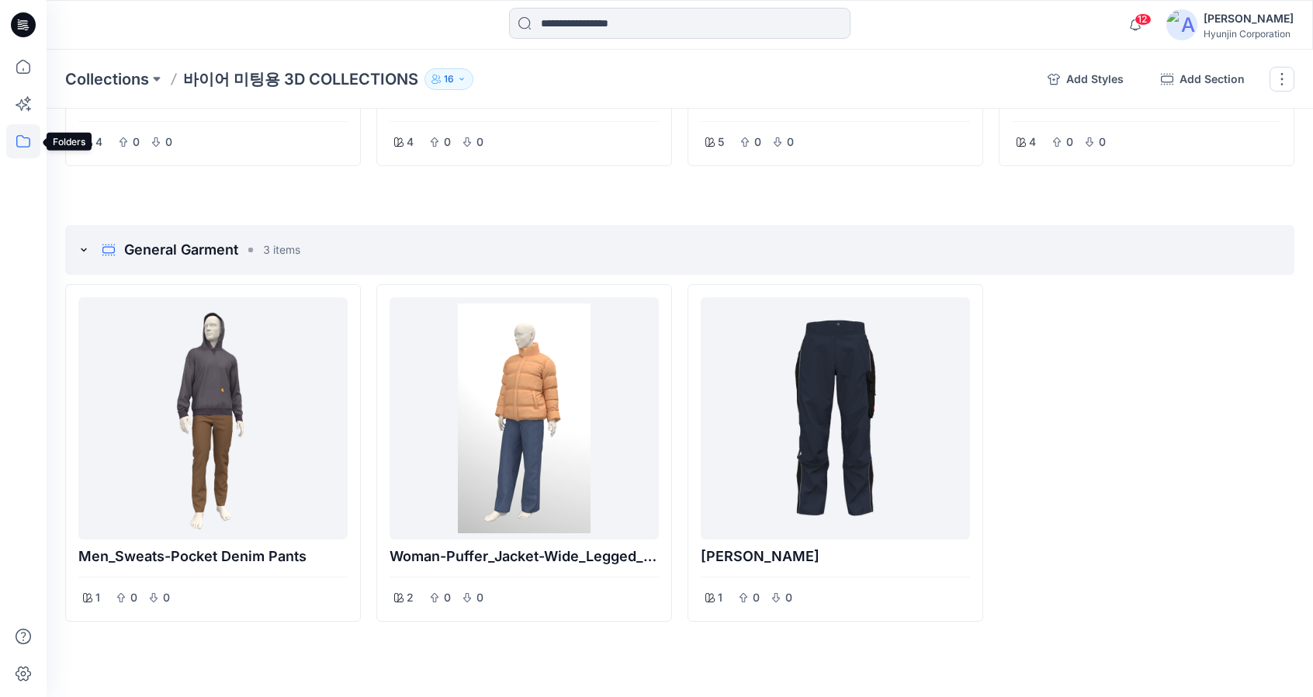
click at [15, 136] on icon at bounding box center [23, 141] width 34 height 34
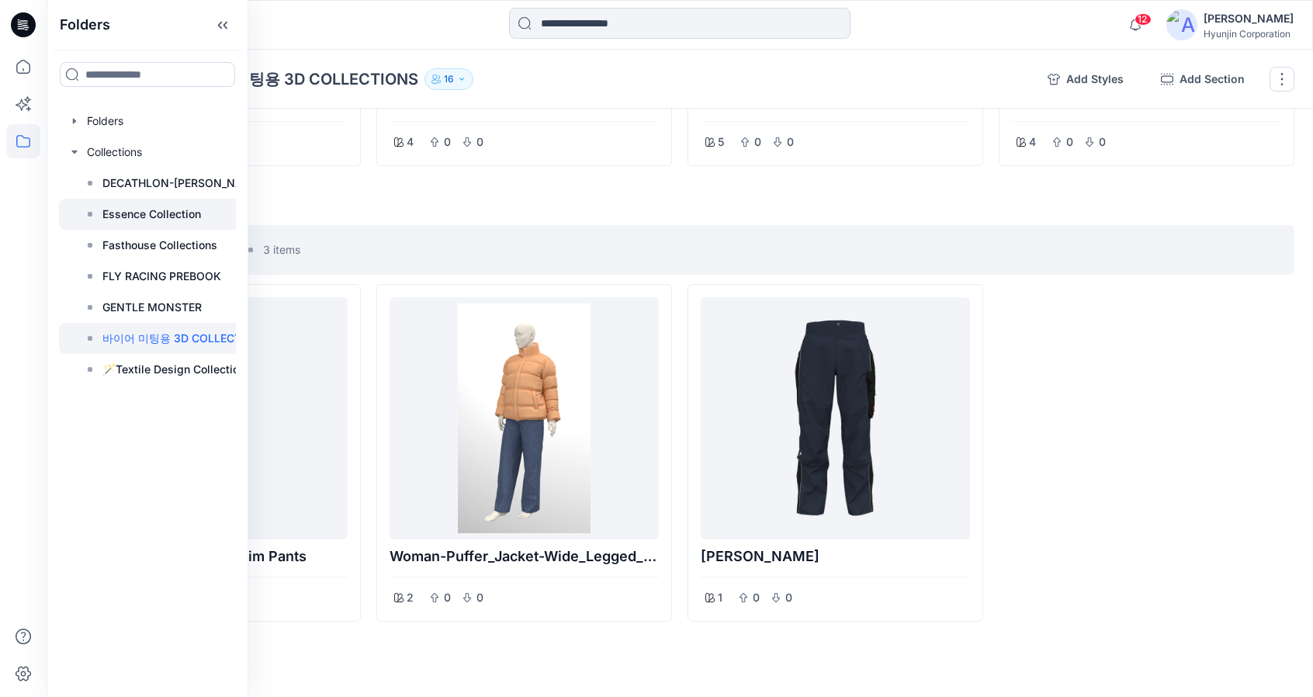
click at [176, 216] on p "Essence Collection" at bounding box center [151, 214] width 99 height 19
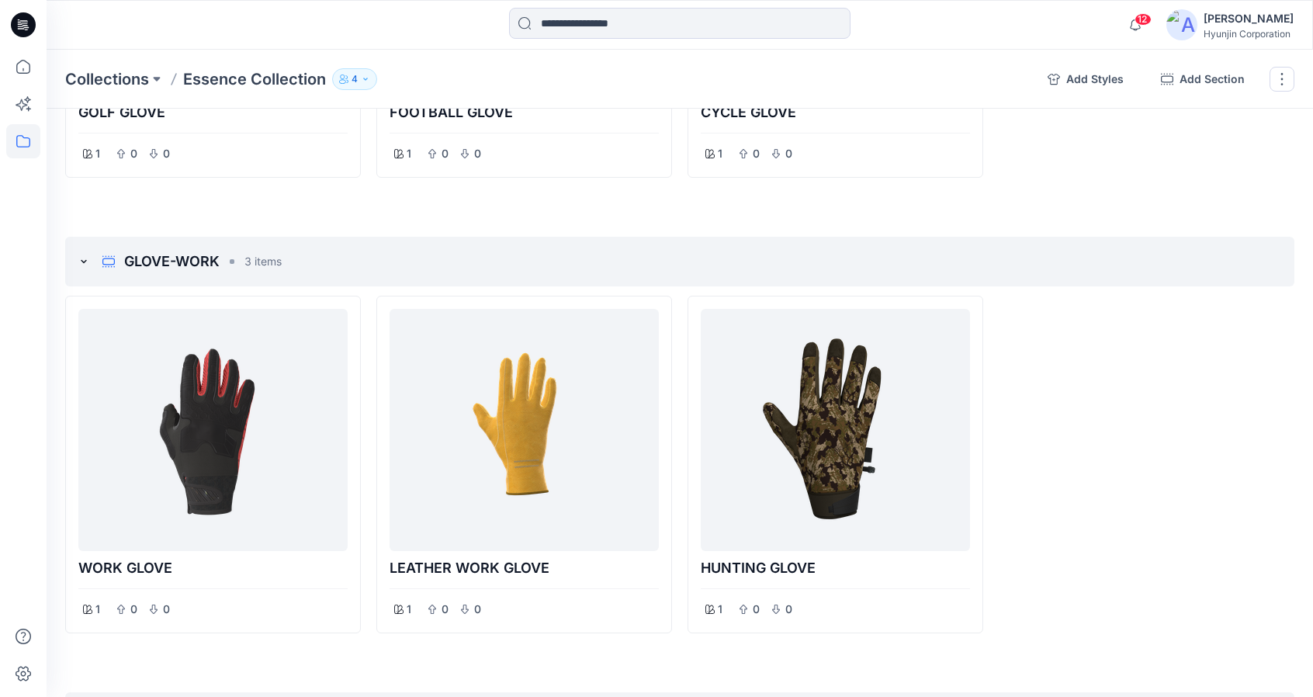
scroll to position [388, 0]
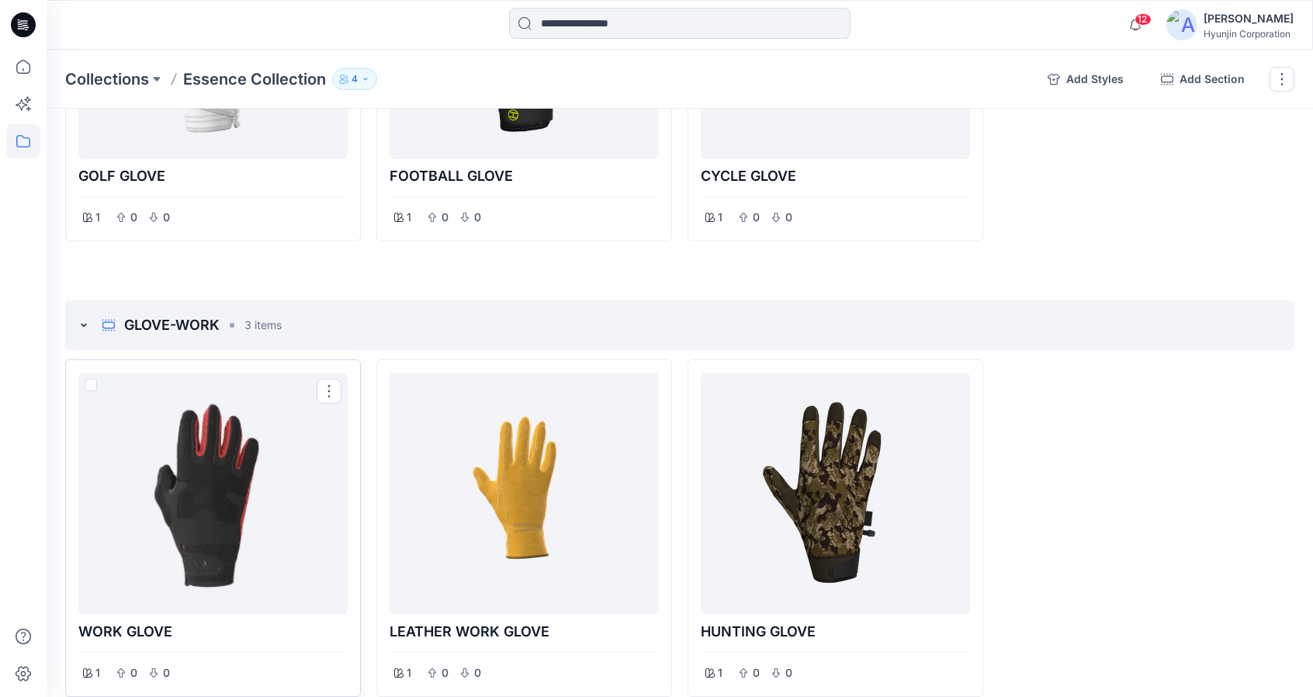
click at [322, 473] on div at bounding box center [213, 494] width 257 height 230
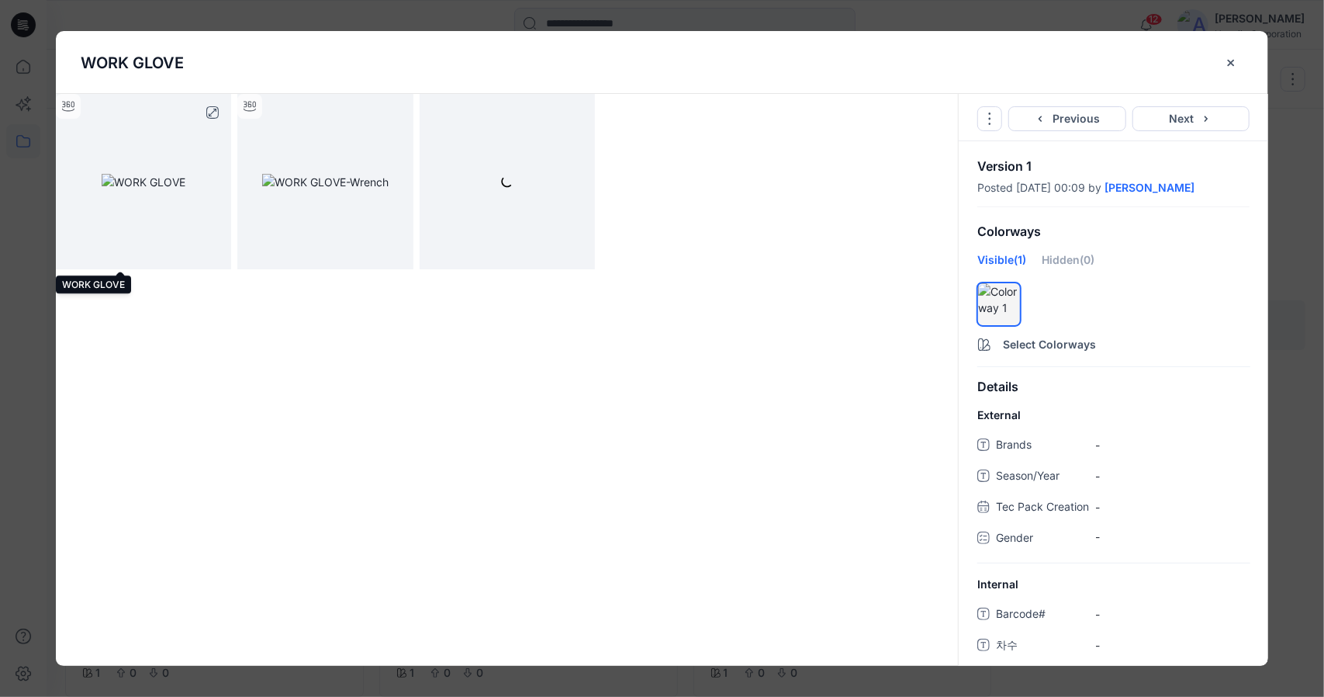
click at [185, 185] on img at bounding box center [144, 182] width 84 height 16
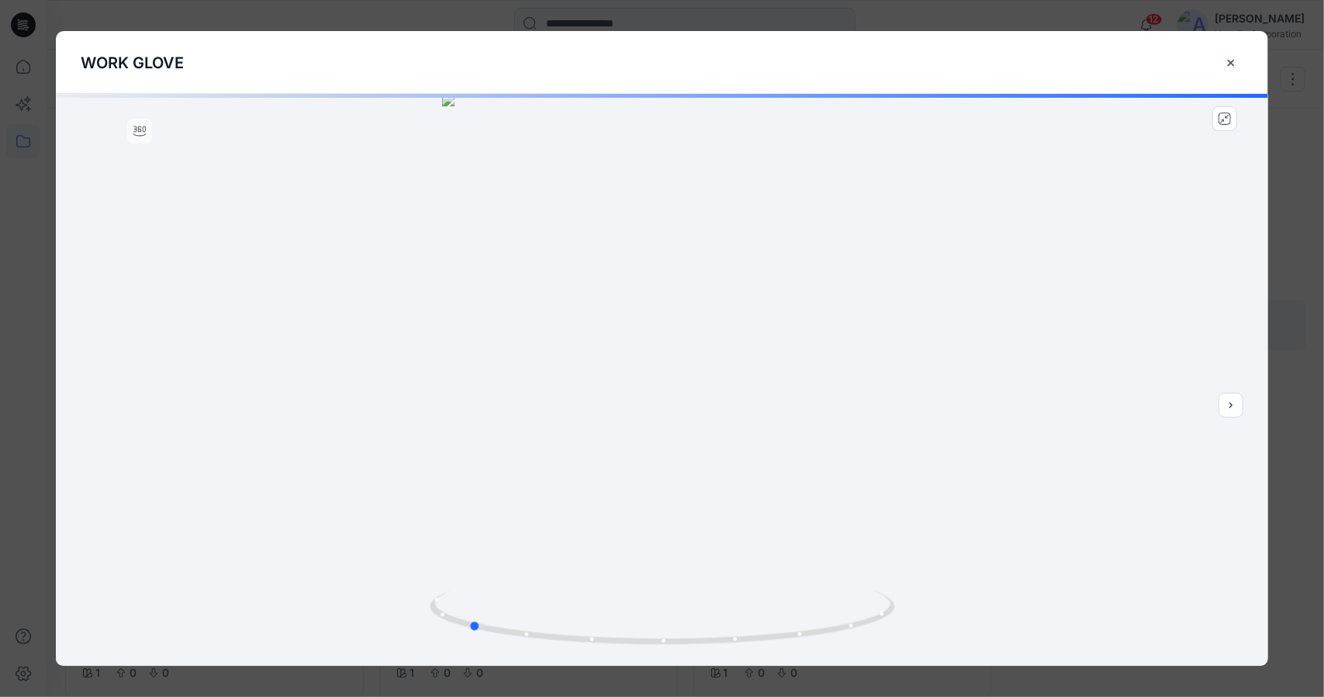
drag, startPoint x: 619, startPoint y: 629, endPoint x: 999, endPoint y: 576, distance: 383.8
click at [962, 621] on div at bounding box center [662, 380] width 1213 height 572
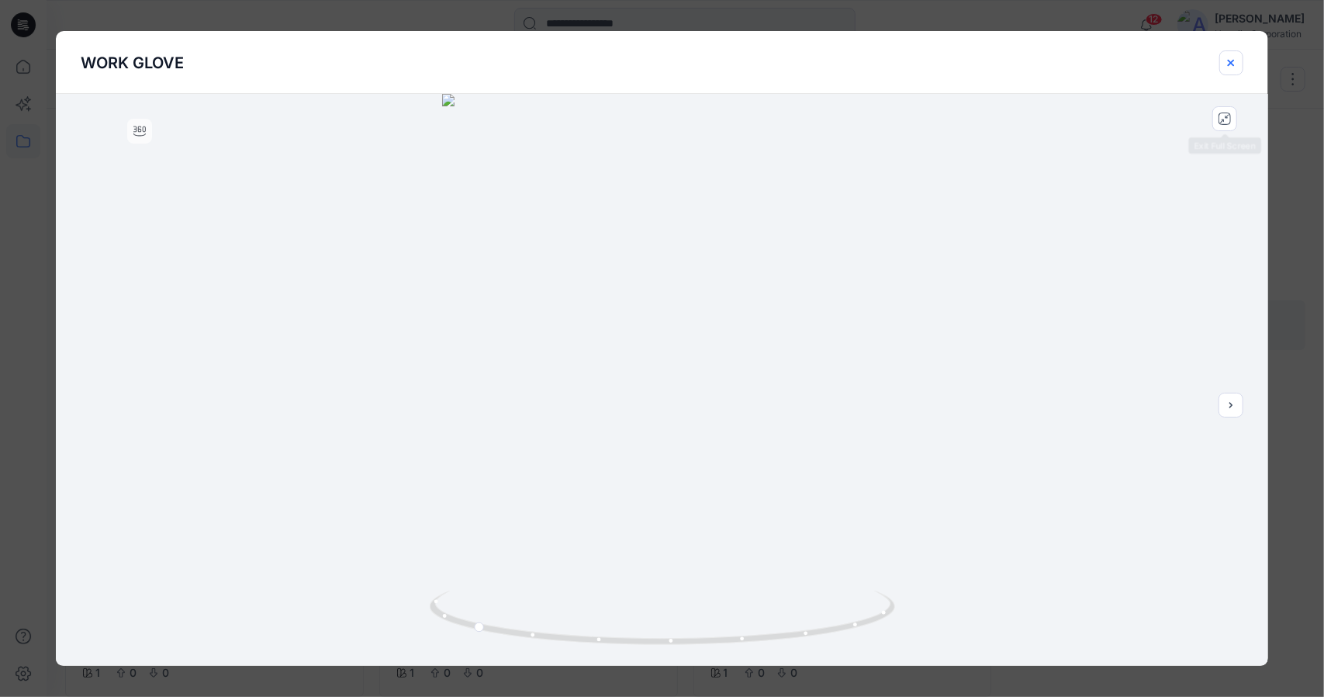
click at [1230, 69] on button "close-btn" at bounding box center [1232, 62] width 24 height 25
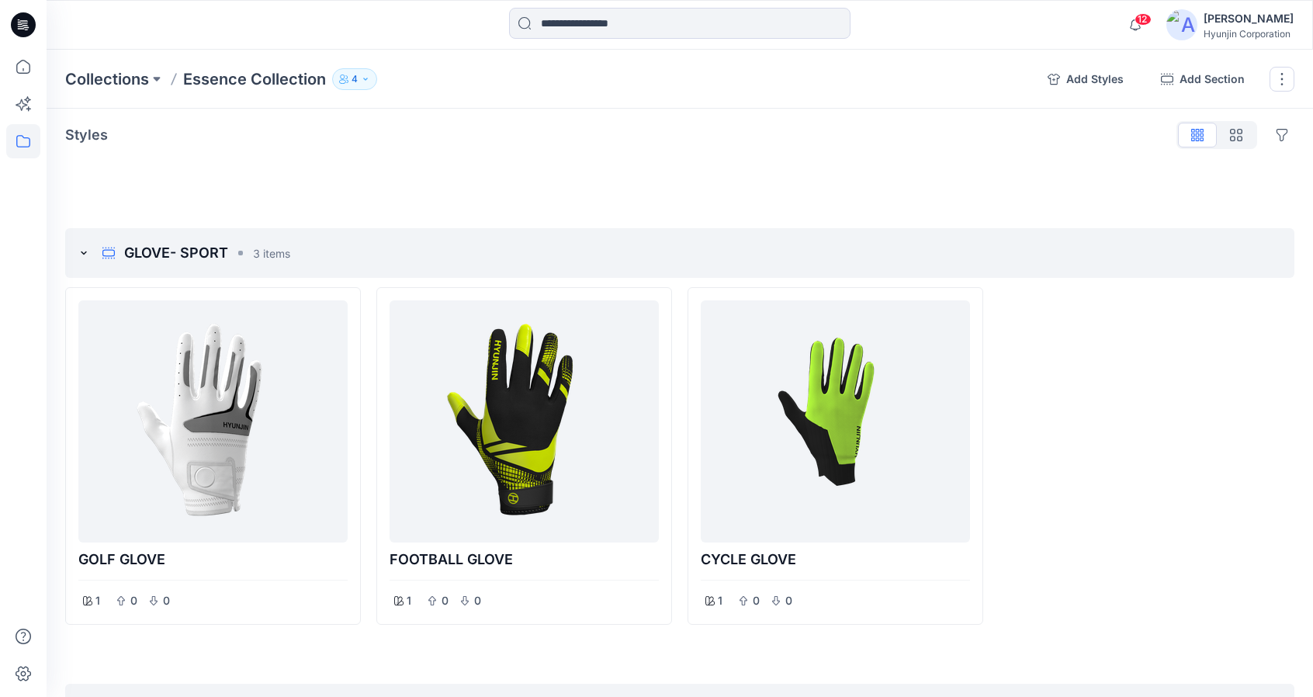
scroll to position [0, 0]
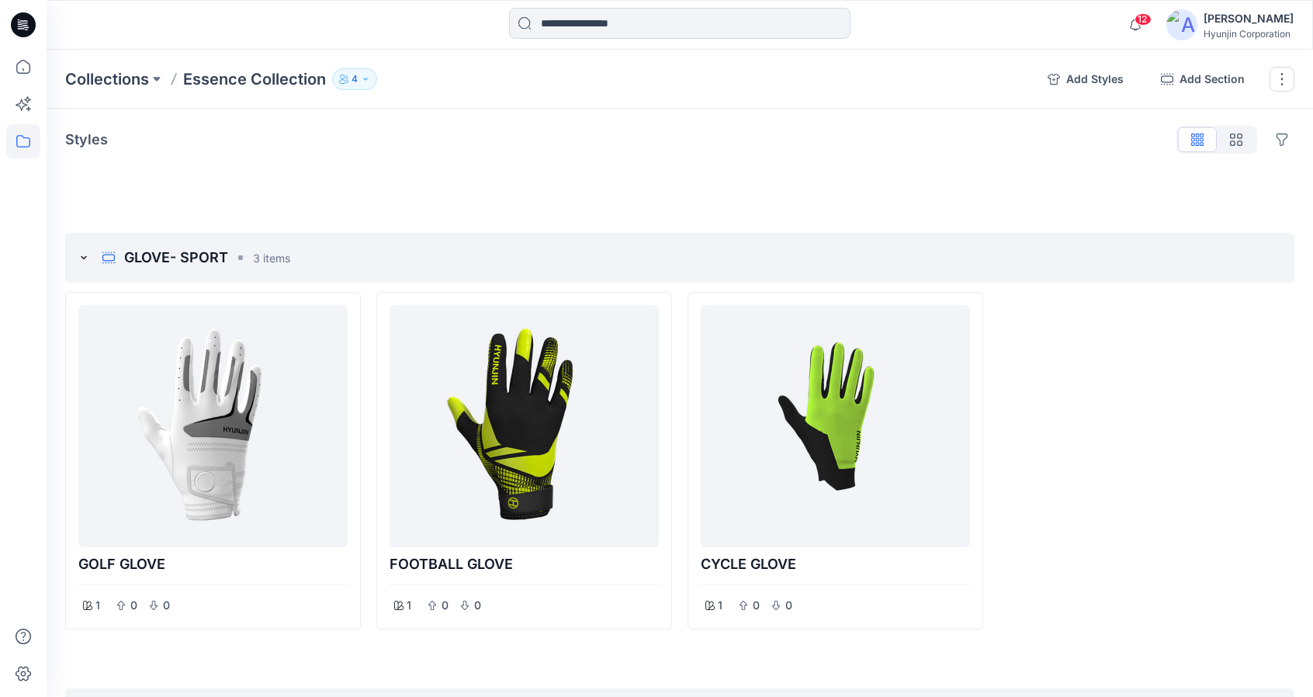
click at [25, 145] on icon at bounding box center [23, 141] width 34 height 34
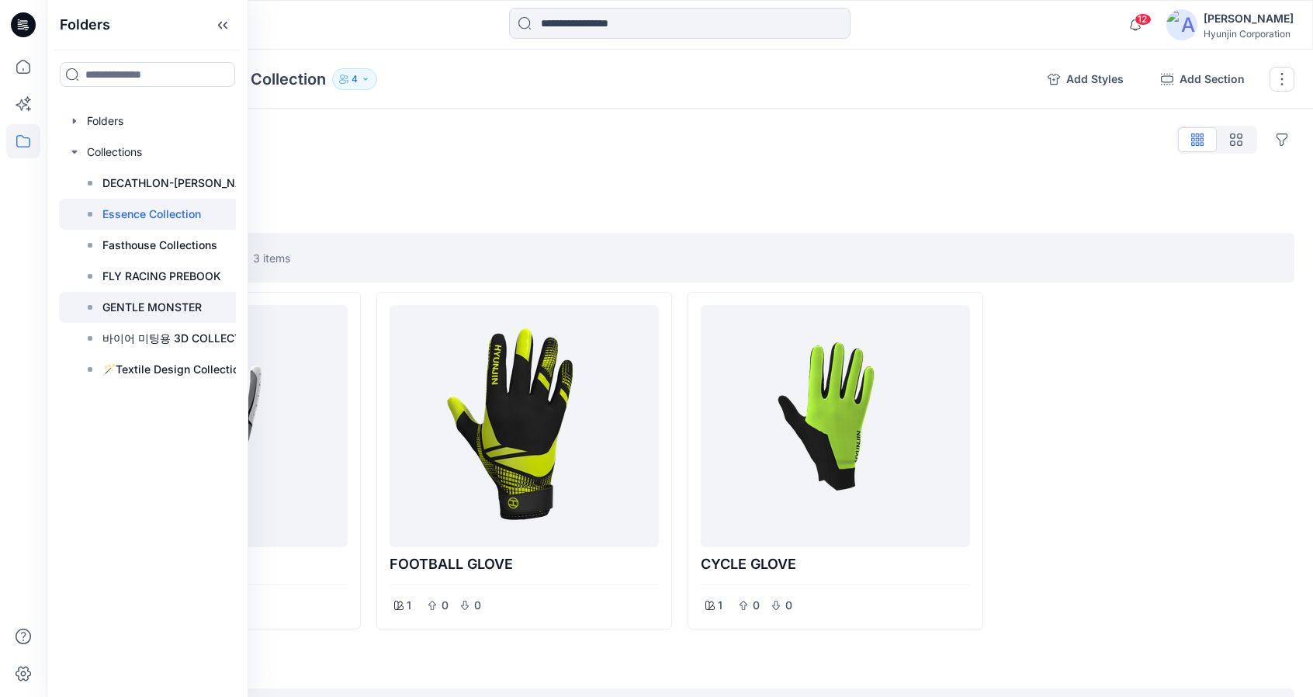
click at [135, 300] on p "GENTLE MONSTER" at bounding box center [151, 307] width 99 height 19
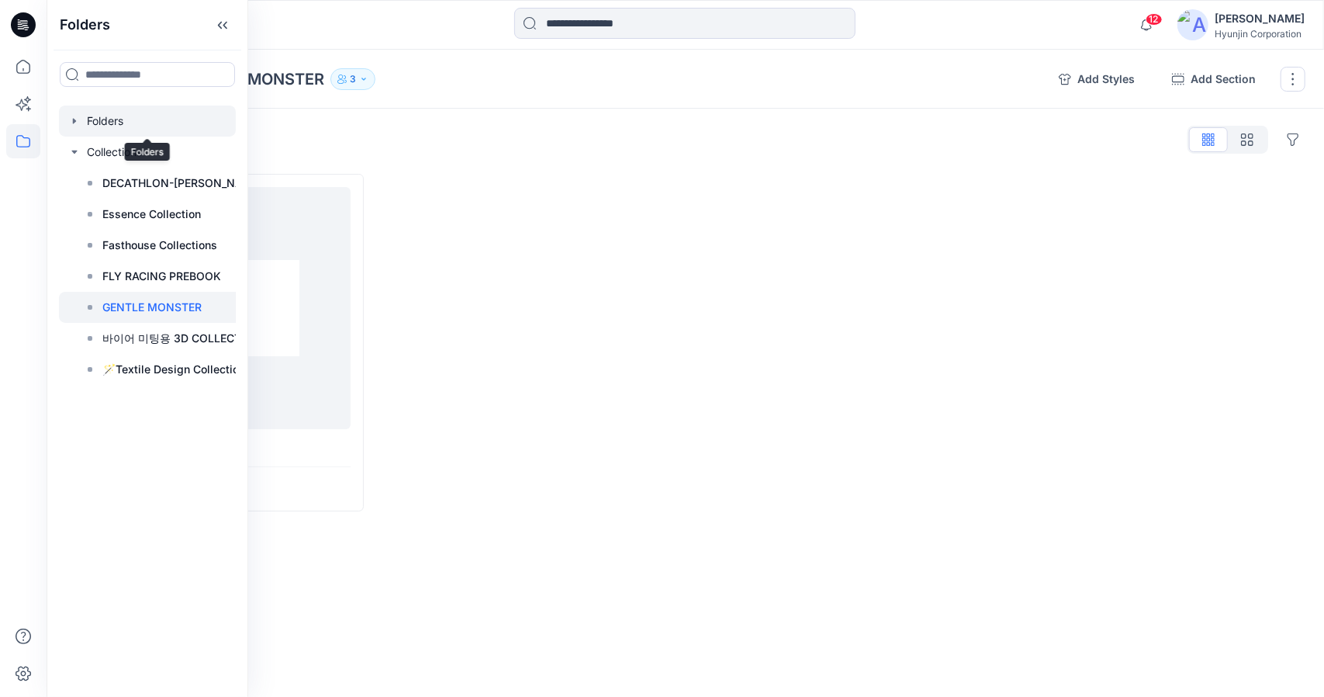
click at [92, 126] on div at bounding box center [147, 121] width 177 height 31
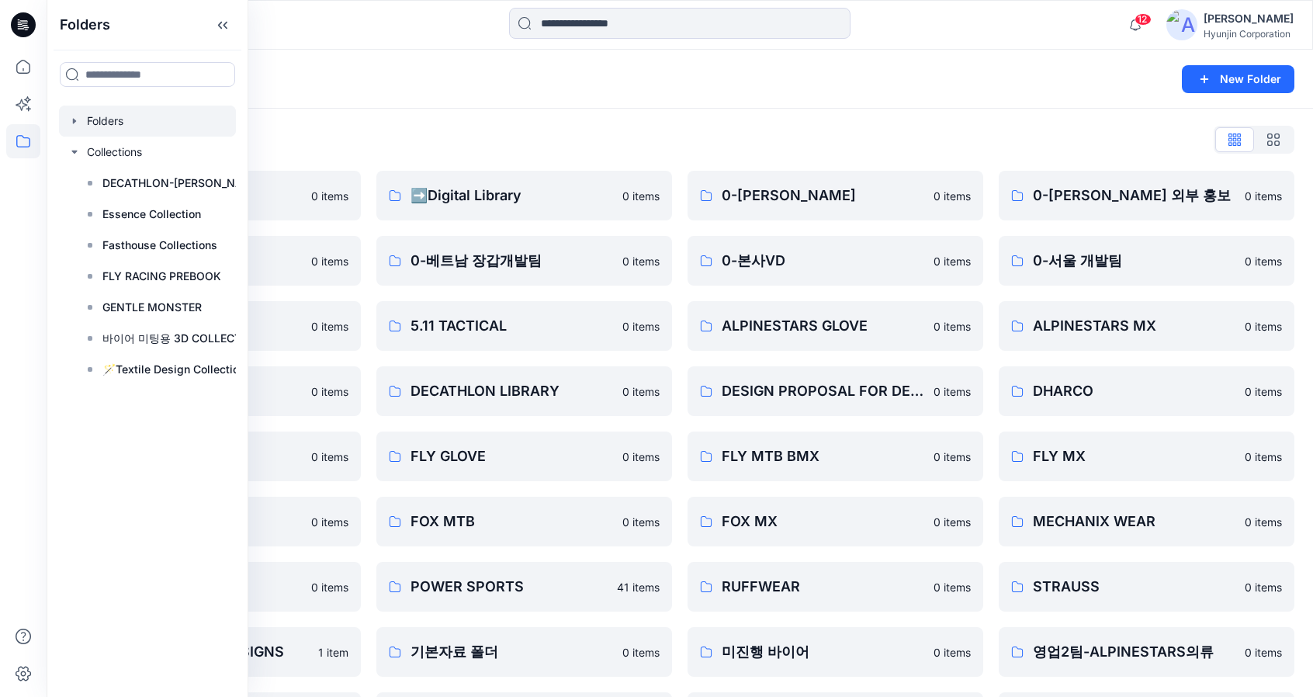
click at [555, 151] on div "Folders List" at bounding box center [679, 139] width 1229 height 25
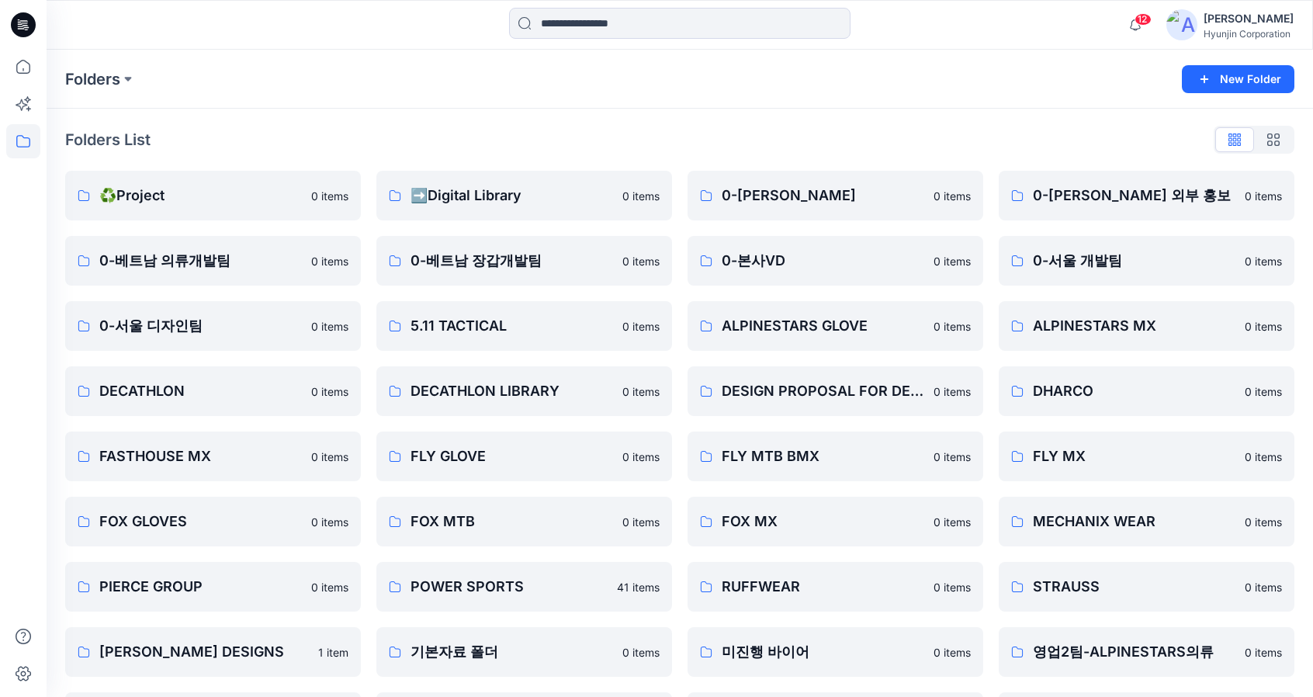
click at [560, 150] on div "Folders List" at bounding box center [679, 139] width 1229 height 25
